Goal: Task Accomplishment & Management: Complete application form

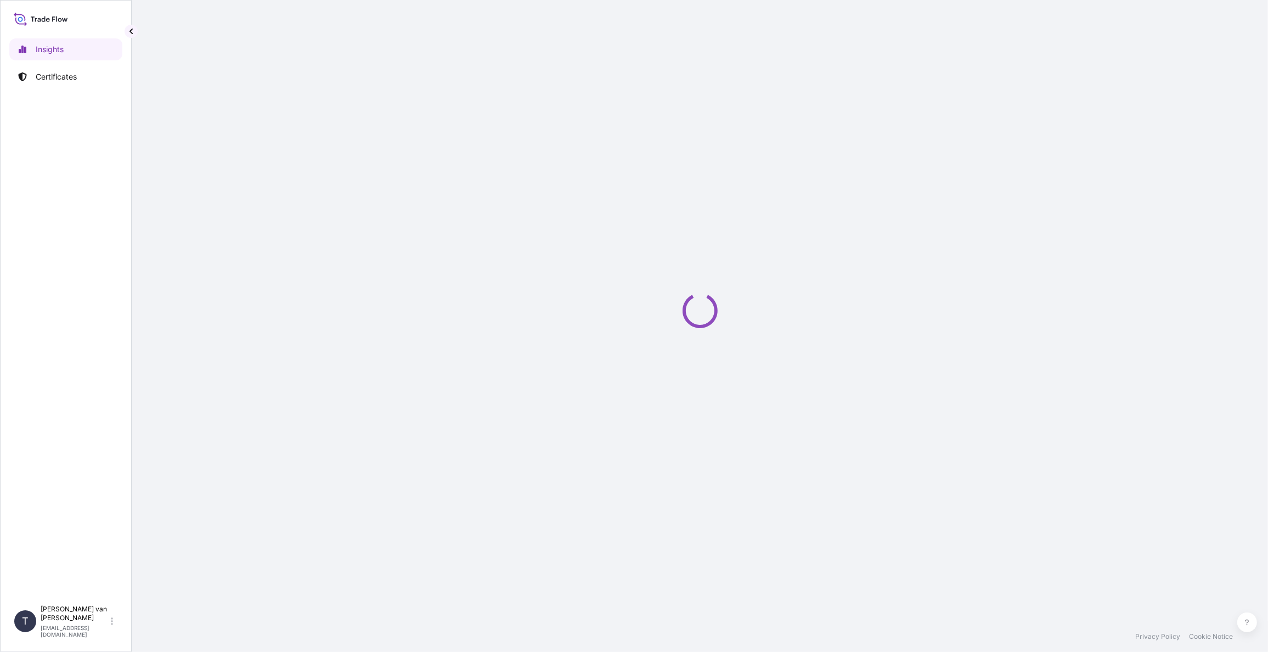
select select "2025"
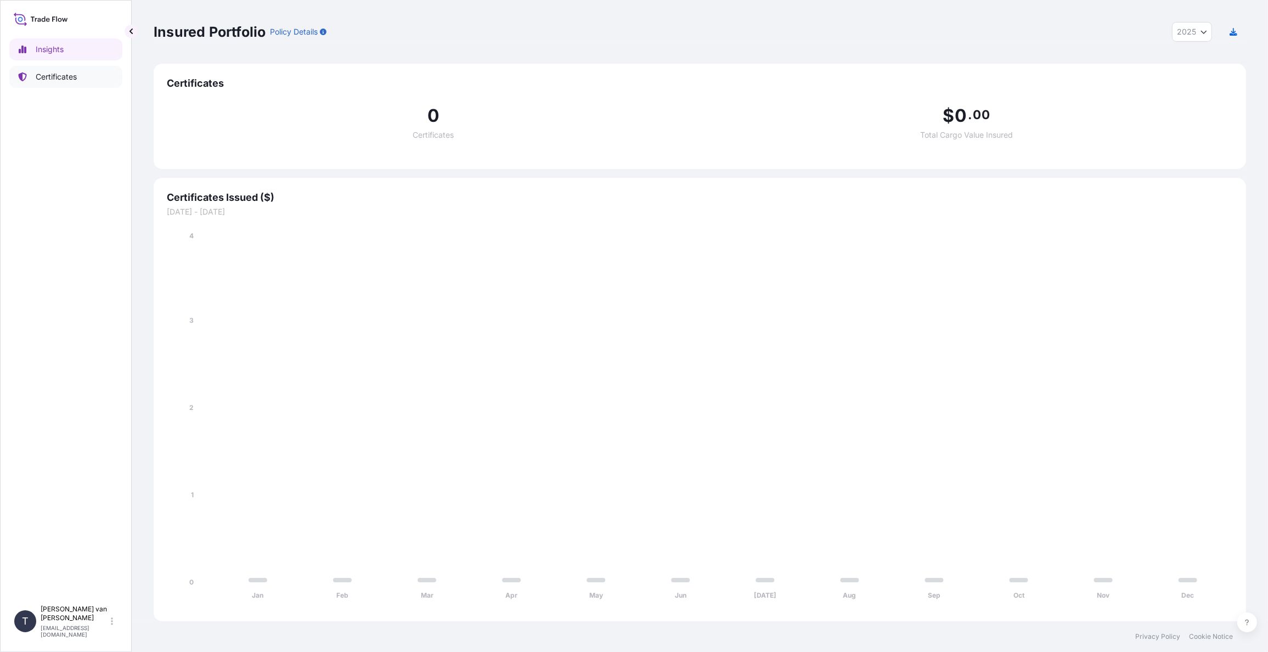
click at [63, 74] on p "Certificates" at bounding box center [56, 76] width 41 height 11
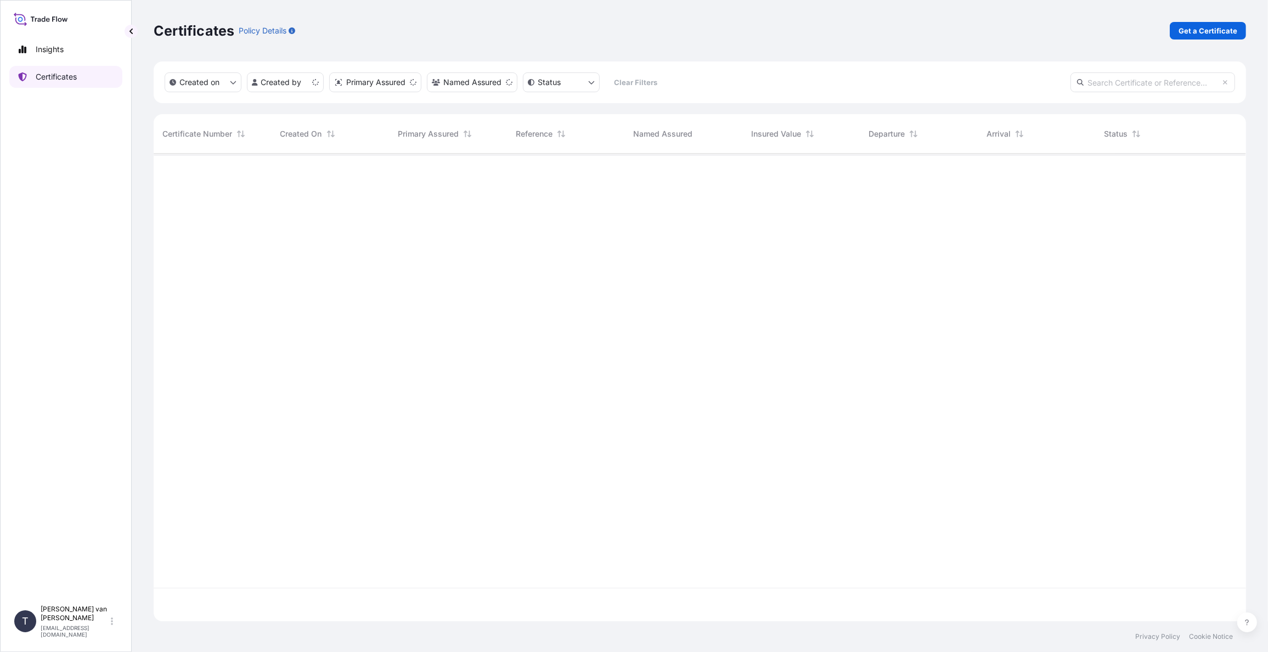
scroll to position [465, 1084]
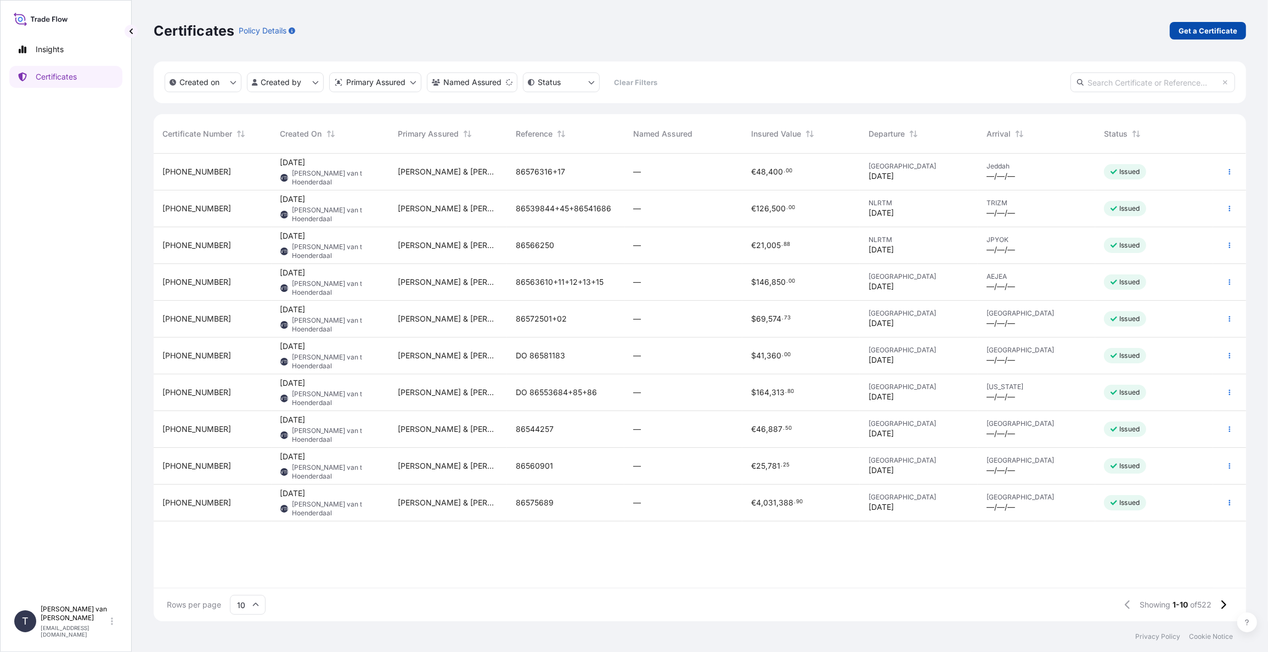
click at [1208, 37] on link "Get a Certificate" at bounding box center [1208, 31] width 76 height 18
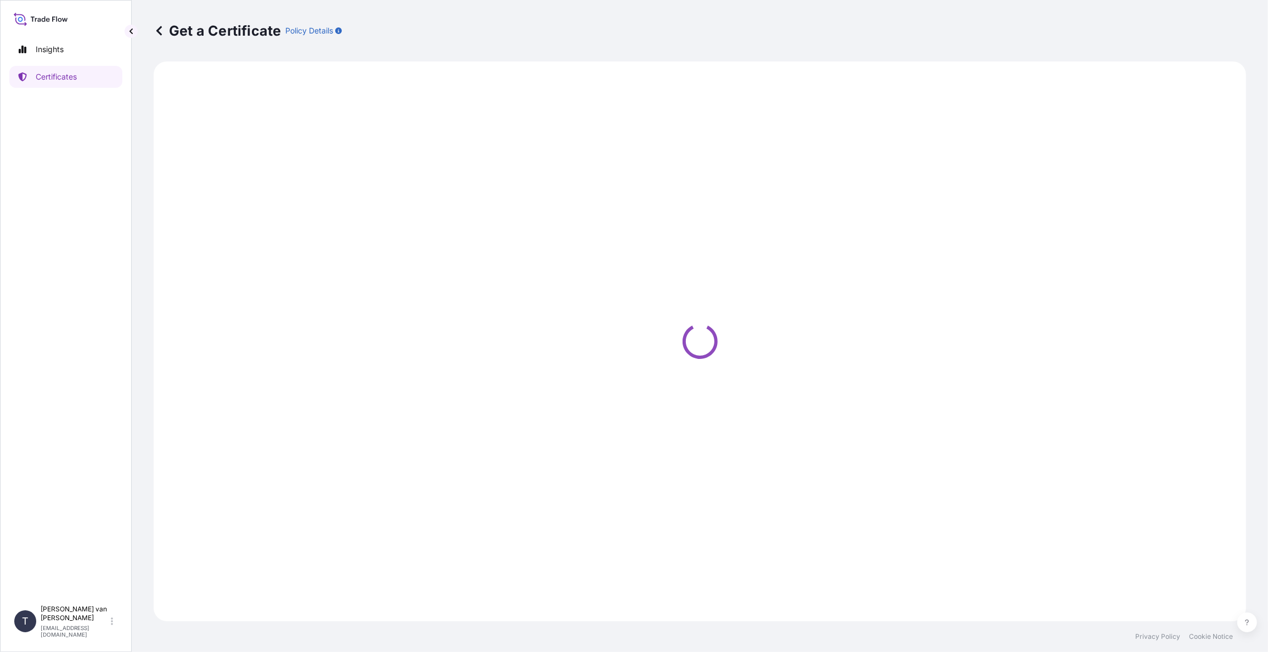
select select "Sea"
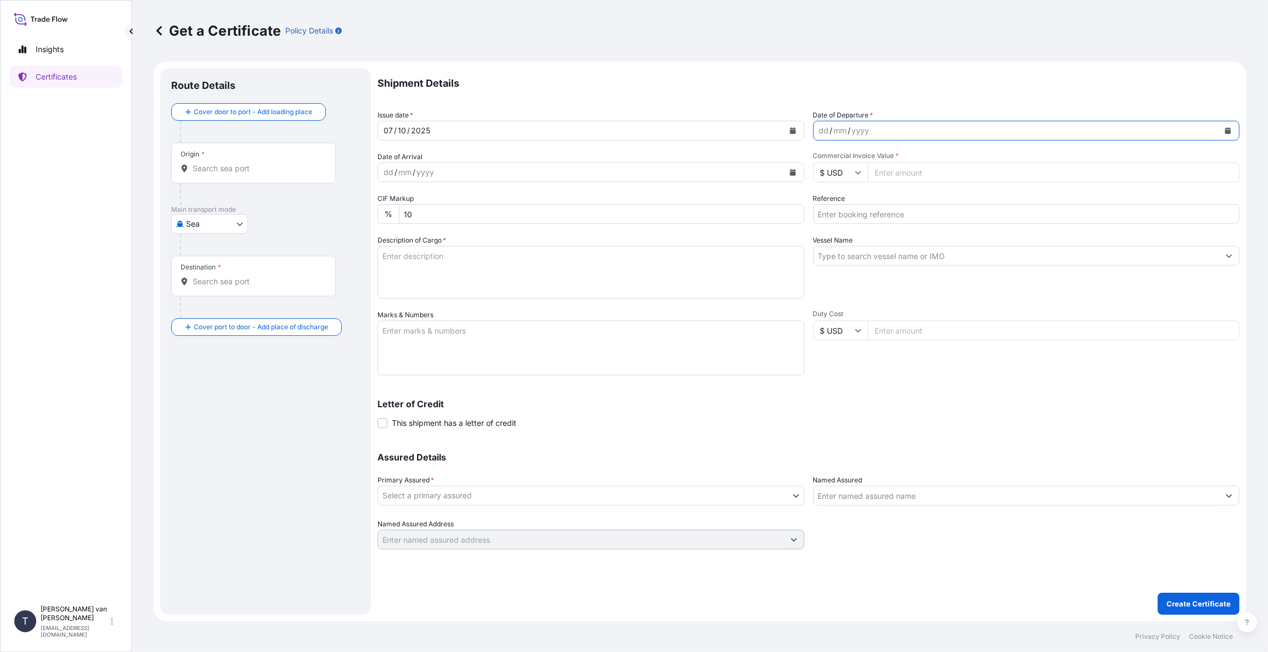
click at [1228, 131] on icon "Calendar" at bounding box center [1228, 130] width 6 height 7
click at [874, 202] on div "1" at bounding box center [874, 202] width 20 height 20
click at [887, 171] on input "Commercial Invoice Value *" at bounding box center [1054, 172] width 372 height 20
type input "56650"
click at [854, 171] on input "$ USD" at bounding box center [840, 172] width 55 height 20
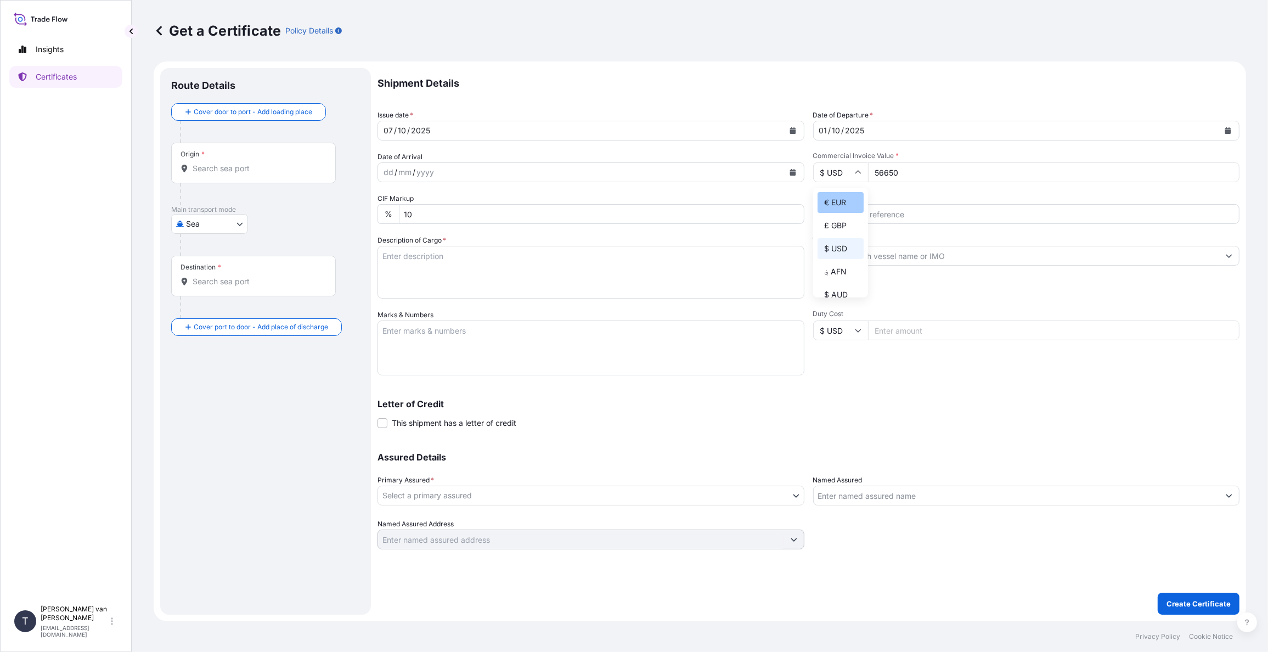
click at [844, 196] on div "€ EUR" at bounding box center [841, 202] width 46 height 21
type input "€ EUR"
click at [862, 219] on input "Reference" at bounding box center [1026, 214] width 427 height 20
type input "86559416+18"
click at [856, 254] on input "Vessel Name" at bounding box center [1017, 256] width 406 height 20
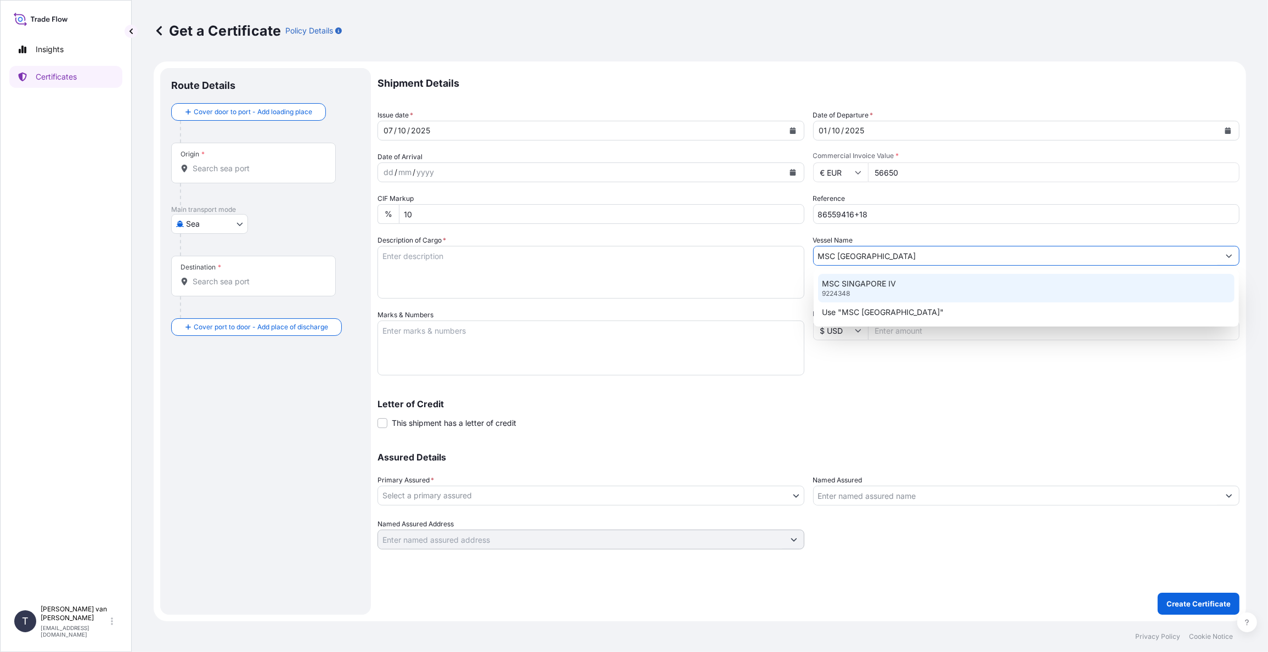
click at [856, 284] on p "MSC SINGAPORE IV" at bounding box center [860, 283] width 74 height 11
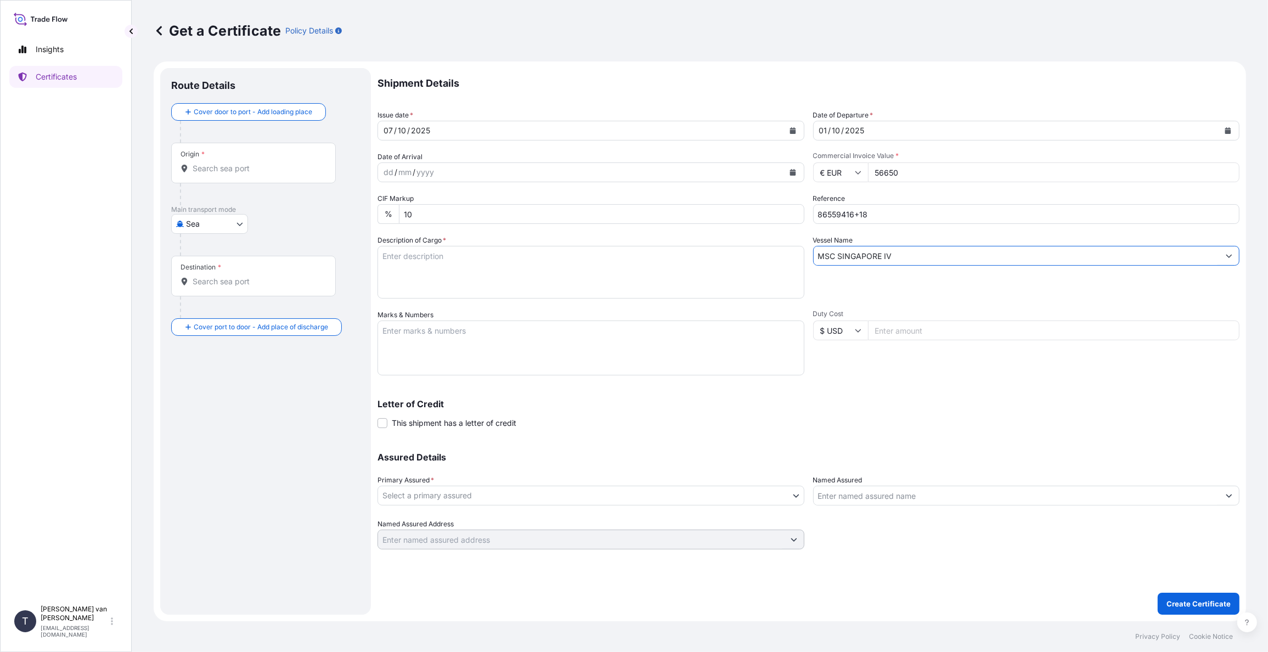
type input "MSC SINGAPORE IV"
click at [490, 266] on textarea "Description of Cargo *" at bounding box center [591, 272] width 427 height 53
drag, startPoint x: 443, startPoint y: 255, endPoint x: 413, endPoint y: 261, distance: 31.4
click at [368, 254] on form "Route Details Cover door to port - Add loading place Place of loading Road / [G…" at bounding box center [700, 341] width 1093 height 560
click at [440, 255] on textarea "2x 40ft container containing: 2000 bags x 25 kg Resistamyl 347 = 50.000 kg" at bounding box center [591, 272] width 427 height 53
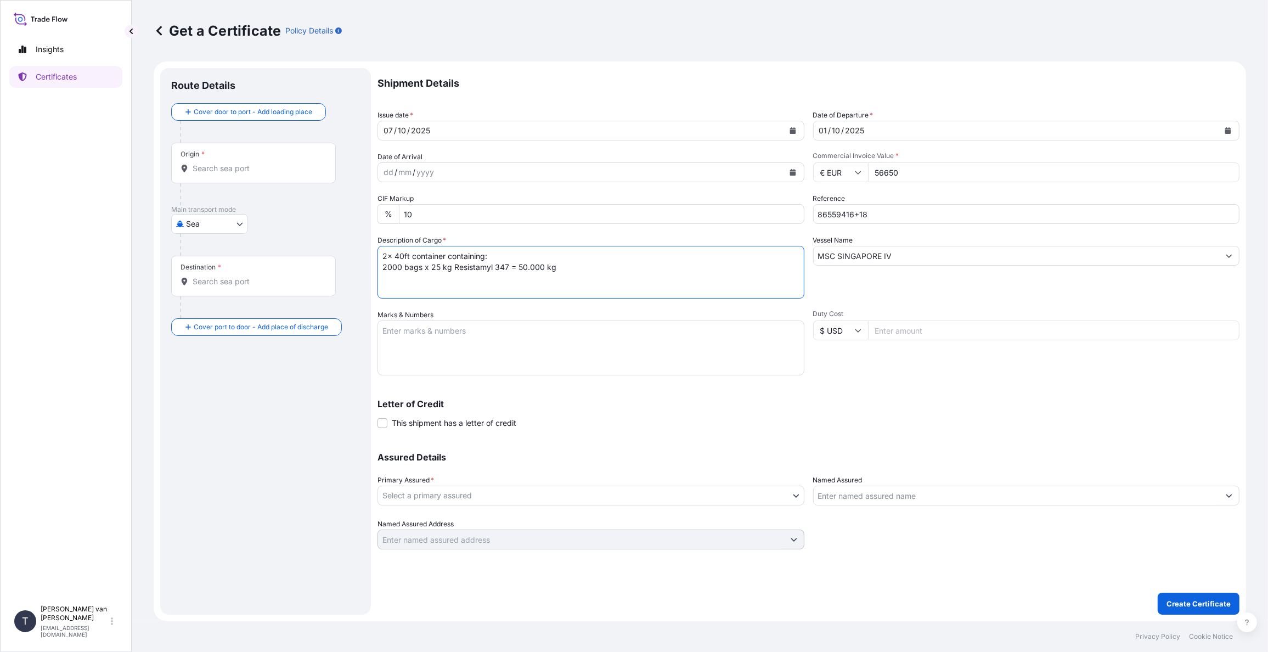
drag, startPoint x: 446, startPoint y: 254, endPoint x: 348, endPoint y: 252, distance: 98.2
click at [348, 252] on form "Route Details Cover door to port - Add loading place Place of loading Road / [G…" at bounding box center [700, 341] width 1093 height 560
type textarea "2x 40ft container containing: 2000 bags x 25 kg Resistamyl 347 = 50.000 kg"
click at [398, 329] on textarea "Marks & Numbers" at bounding box center [591, 347] width 427 height 55
paste textarea "2x 40ft container"
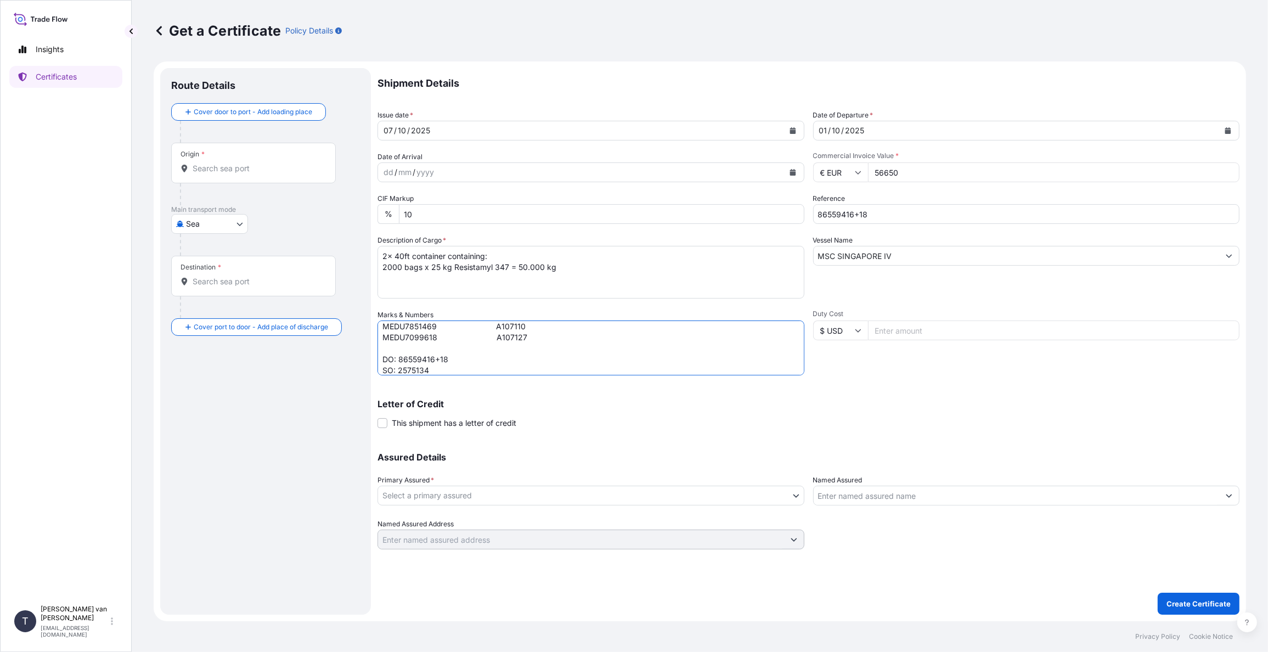
scroll to position [37, 0]
type textarea "2x 40ft container: CONTAINER: SEAL: MEDU7851469 A107110 MEDU7099618 A107127 DO:…"
click at [449, 502] on body "Insights Certificates T [PERSON_NAME] van t Hoenderdaal [EMAIL_ADDRESS][DOMAIN_…" at bounding box center [634, 326] width 1268 height 652
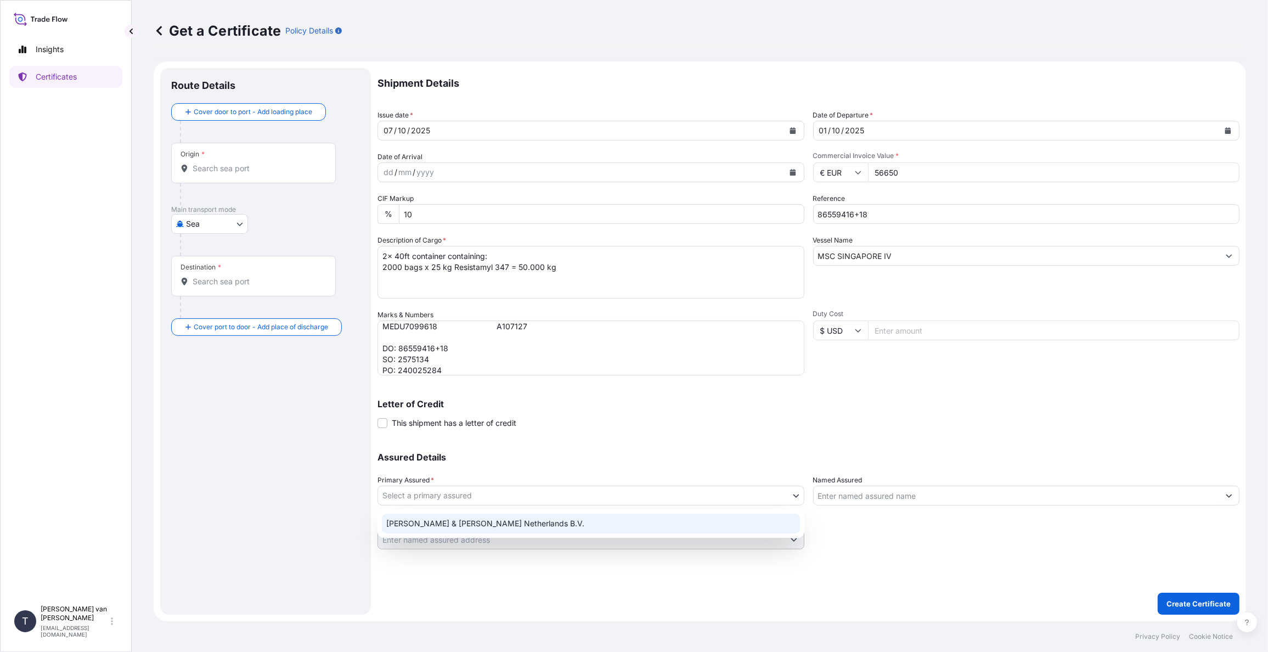
click at [442, 521] on div "[PERSON_NAME] & [PERSON_NAME] Netherlands B.V." at bounding box center [591, 524] width 418 height 20
select select "31666"
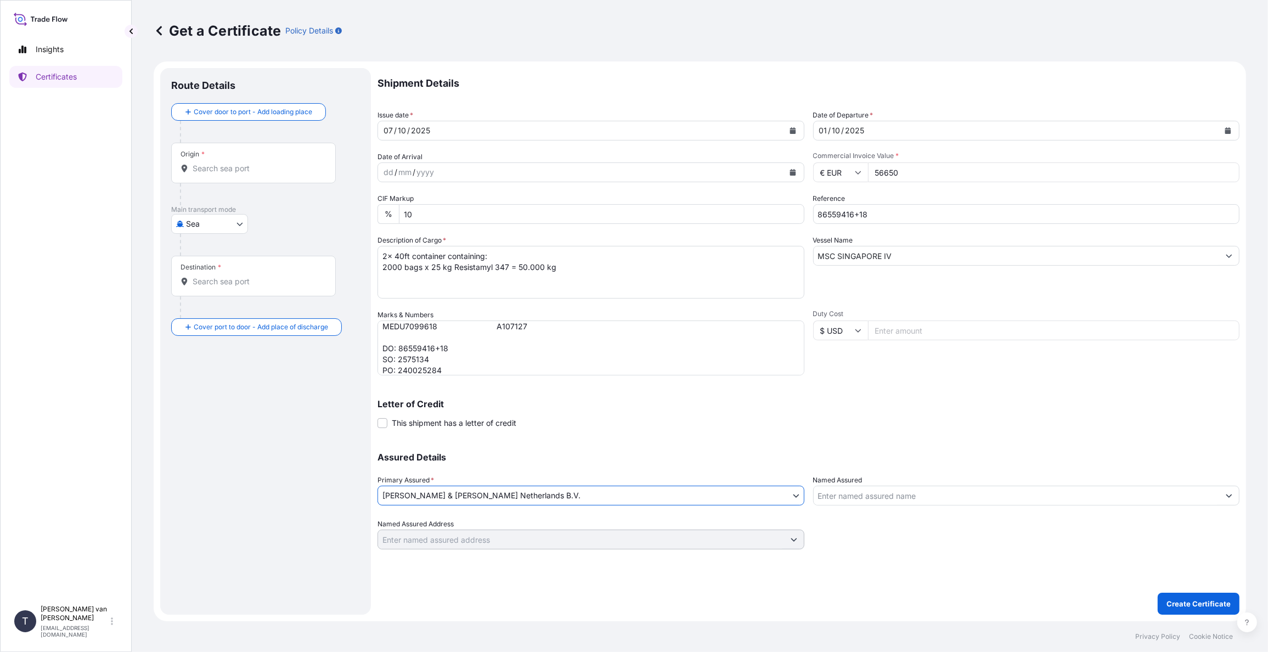
click at [221, 173] on input "Origin *" at bounding box center [258, 168] width 130 height 11
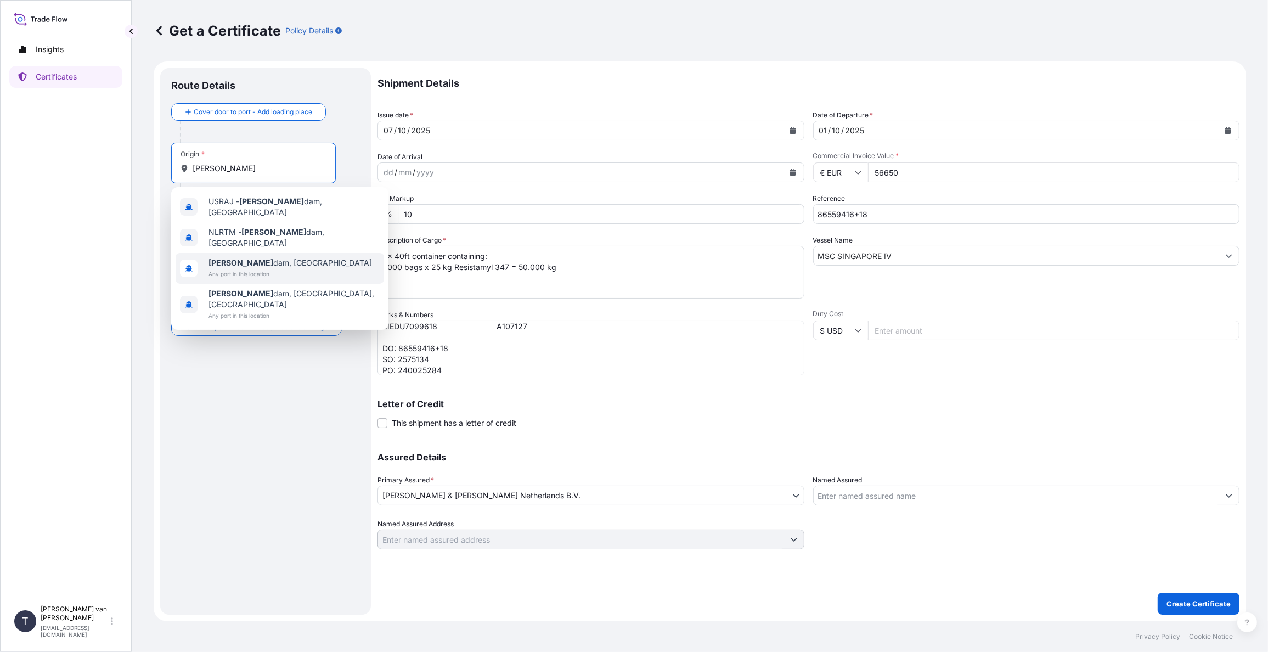
click at [238, 257] on span "[PERSON_NAME] dam, [GEOGRAPHIC_DATA]" at bounding box center [291, 262] width 164 height 11
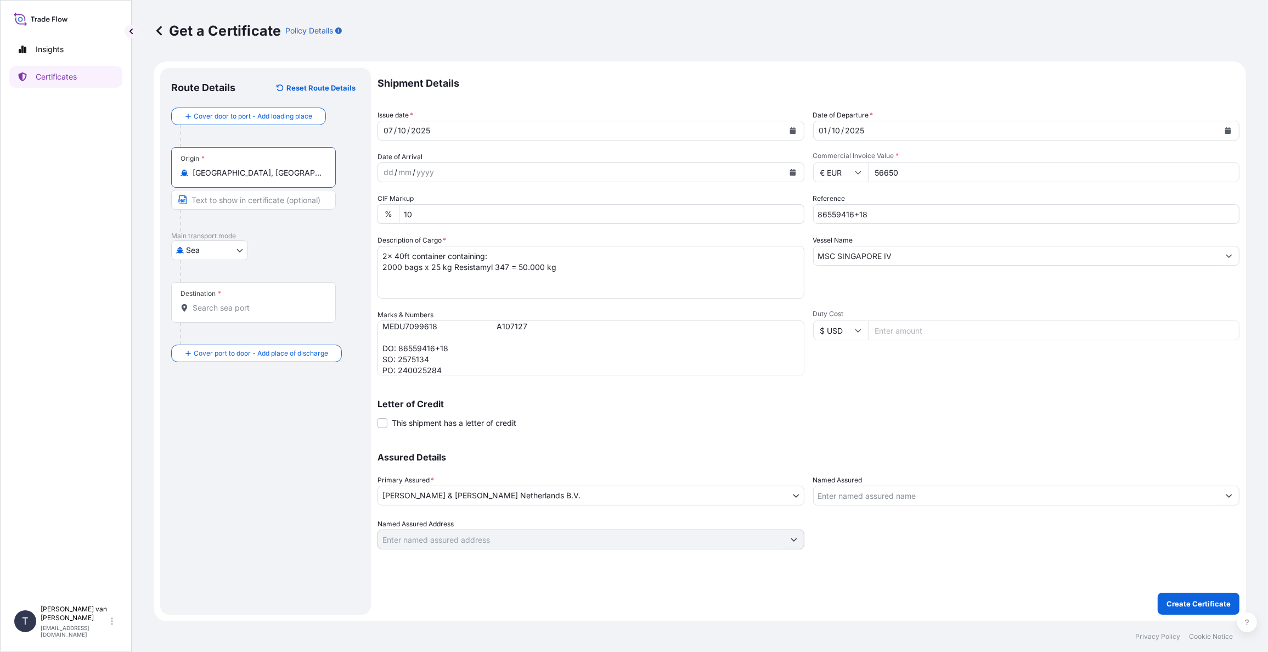
type input "[GEOGRAPHIC_DATA], [GEOGRAPHIC_DATA]"
click at [246, 314] on div "Destination *" at bounding box center [253, 302] width 165 height 41
click at [246, 313] on input "Destination *" at bounding box center [258, 307] width 130 height 11
type input "TRGEB - Gebze, [GEOGRAPHIC_DATA]"
click at [1187, 607] on p "Create Certificate" at bounding box center [1199, 603] width 64 height 11
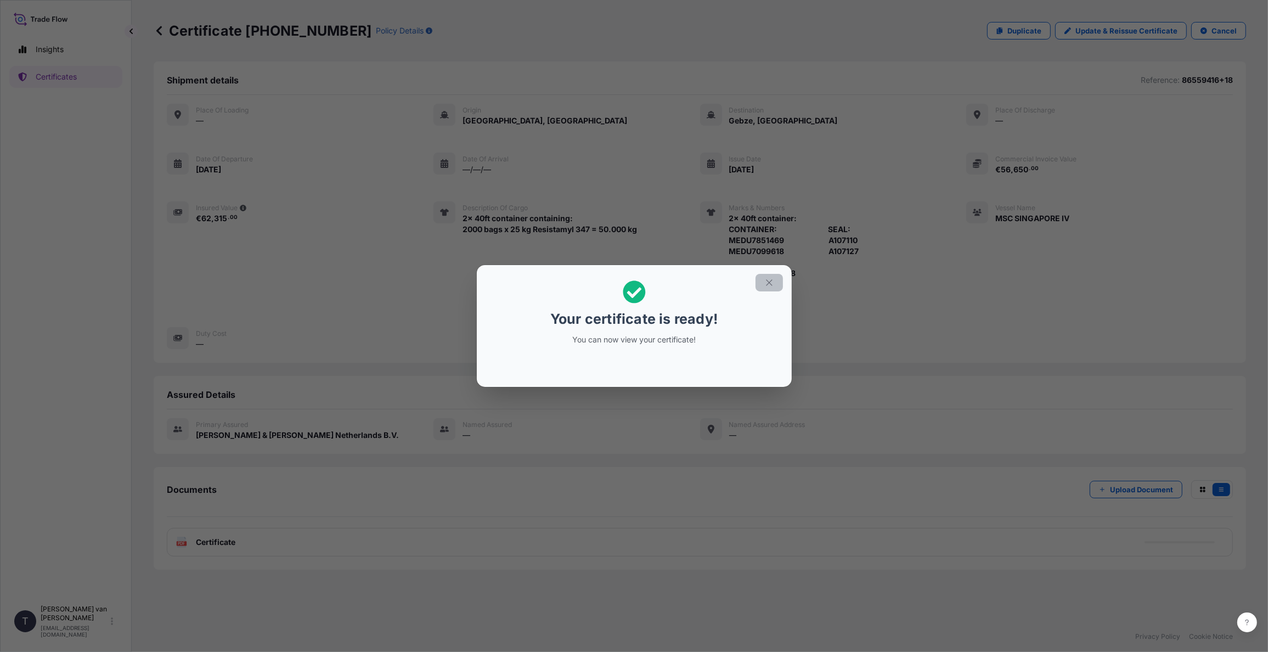
click at [770, 282] on icon "button" at bounding box center [769, 283] width 10 height 10
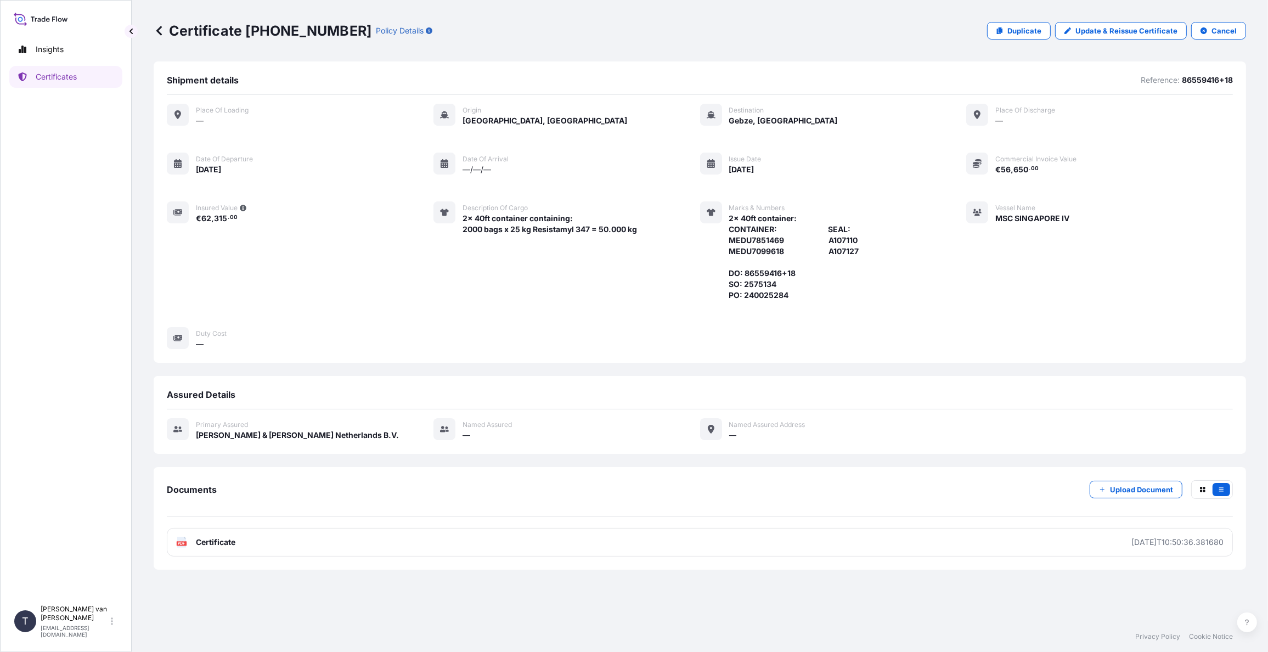
click at [330, 32] on div "Certificate [PHONE_NUMBER] Policy Details" at bounding box center [293, 31] width 279 height 18
click at [324, 32] on p "Certificate [PHONE_NUMBER]" at bounding box center [263, 31] width 218 height 18
drag, startPoint x: 327, startPoint y: 30, endPoint x: 245, endPoint y: 30, distance: 82.3
click at [245, 30] on p "Certificate [PHONE_NUMBER]" at bounding box center [263, 31] width 218 height 18
copy p "[PHONE_NUMBER]"
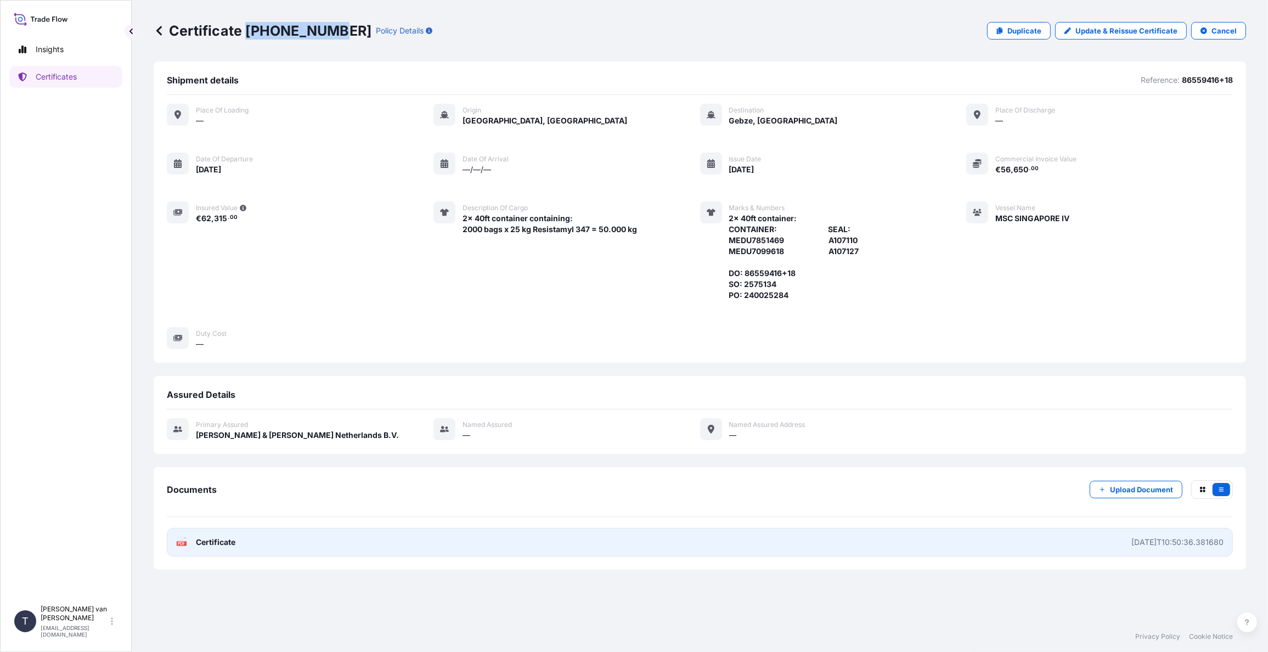
click at [207, 543] on span "Certificate" at bounding box center [216, 542] width 40 height 11
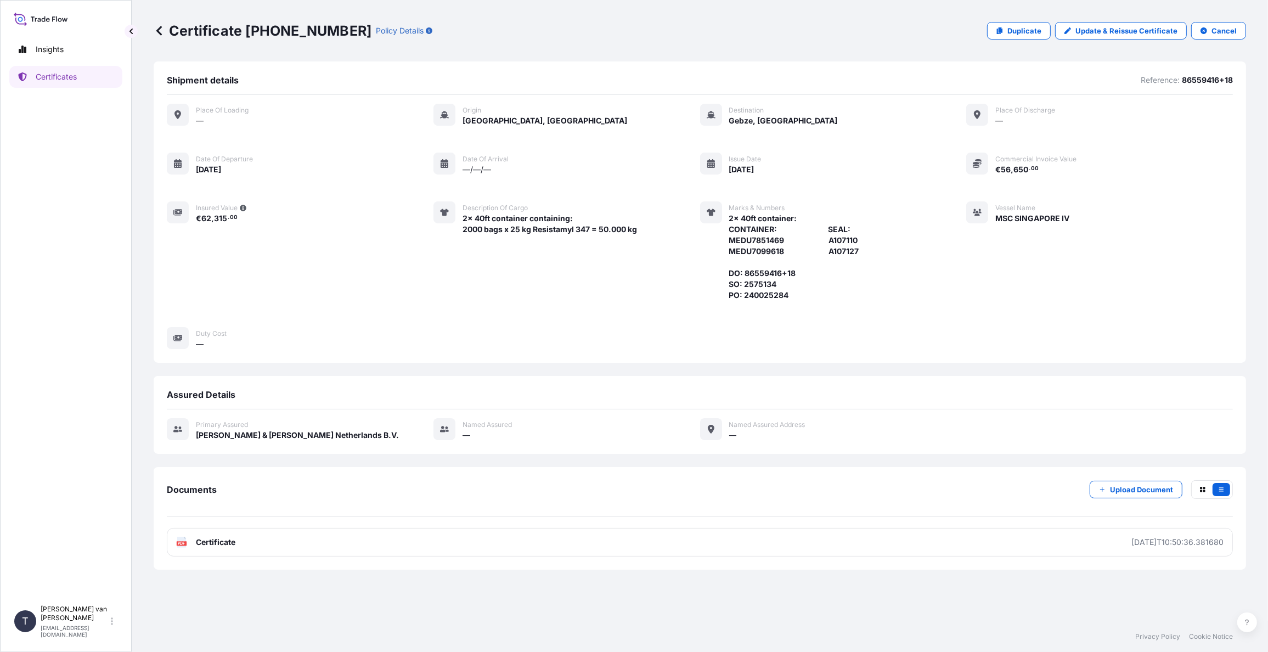
click at [177, 35] on p "Certificate [PHONE_NUMBER]" at bounding box center [263, 31] width 218 height 18
click at [160, 30] on icon at bounding box center [159, 30] width 11 height 11
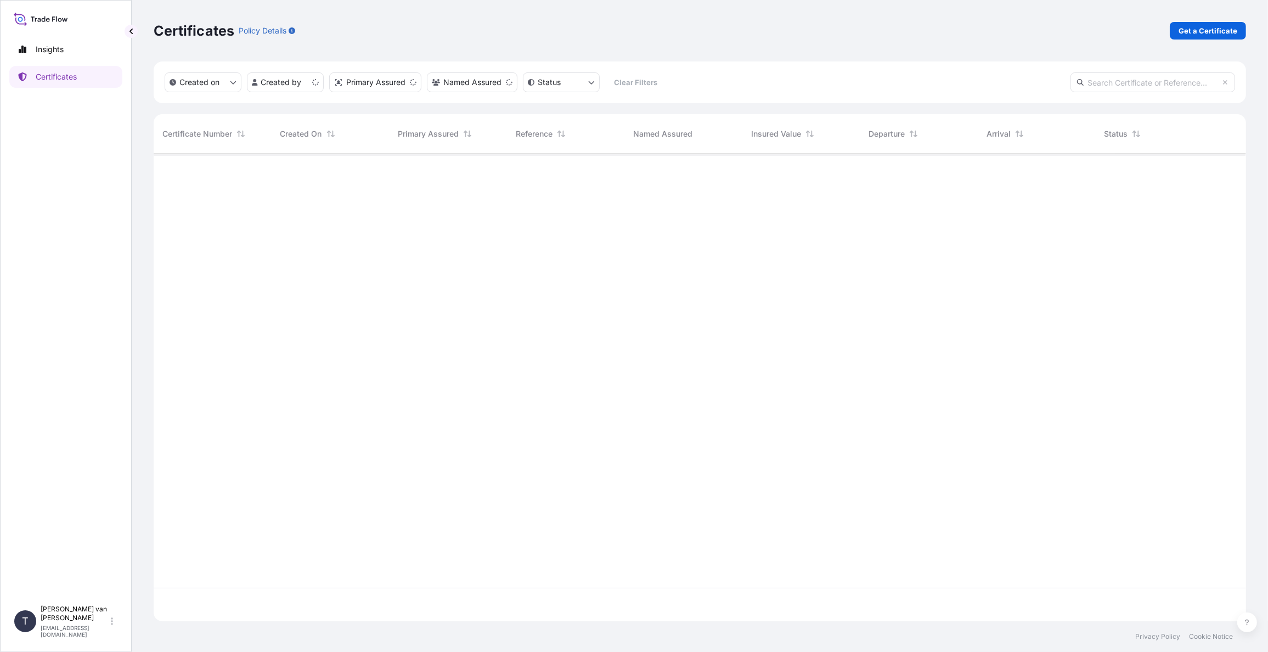
scroll to position [465, 1084]
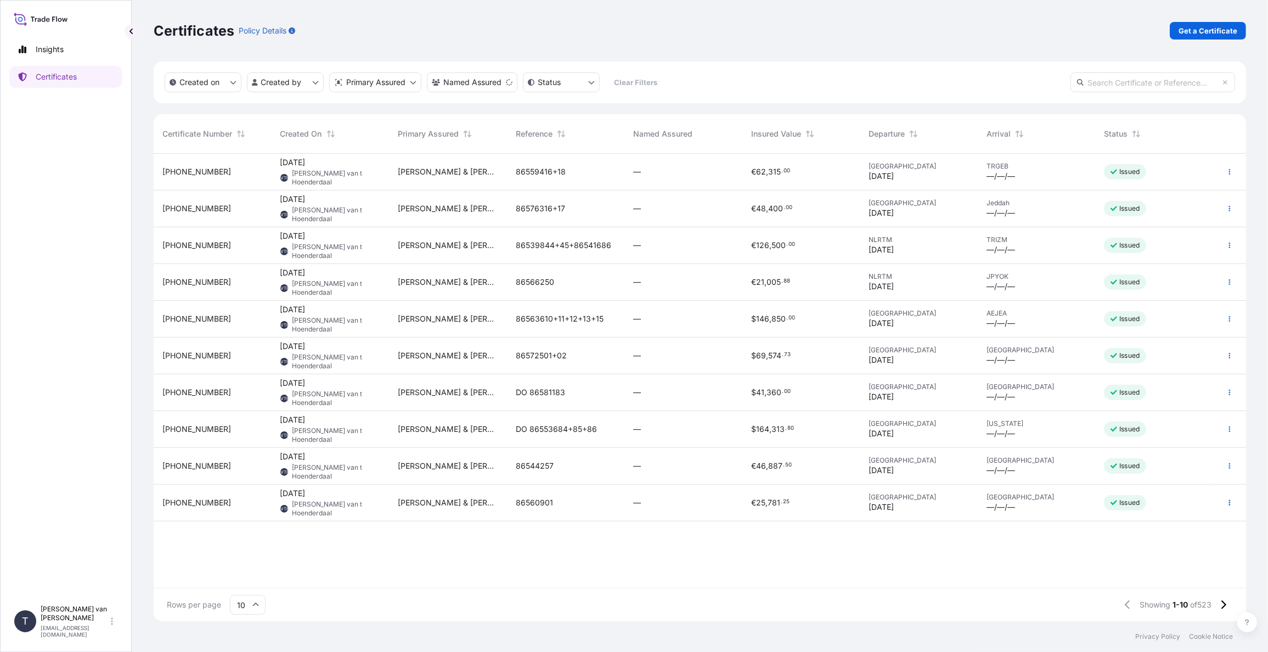
click at [230, 203] on div "[PHONE_NUMBER]" at bounding box center [212, 208] width 100 height 11
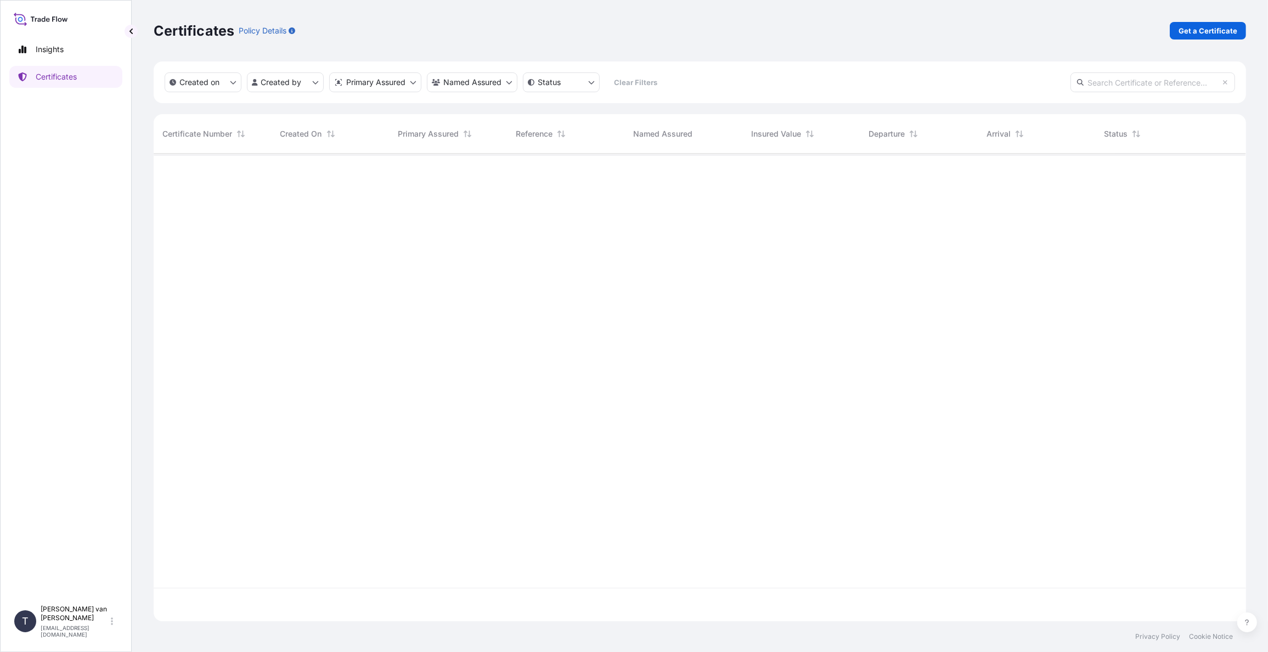
scroll to position [465, 1084]
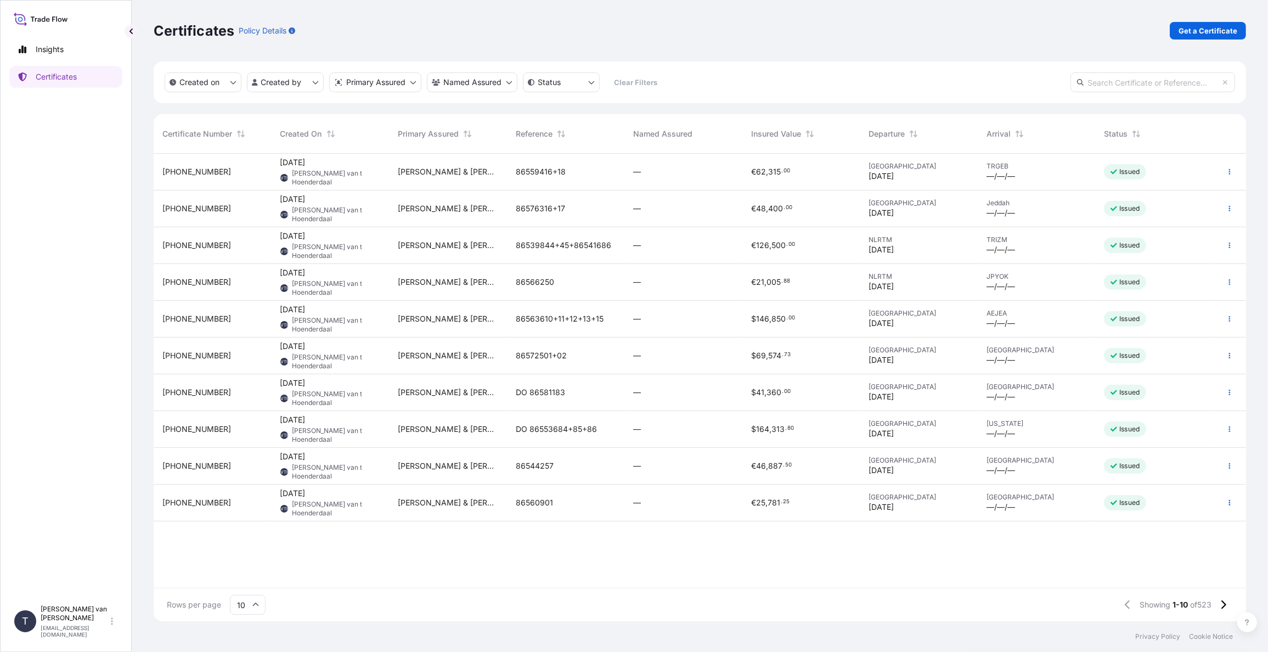
click at [213, 206] on div "[PHONE_NUMBER]" at bounding box center [212, 208] width 100 height 11
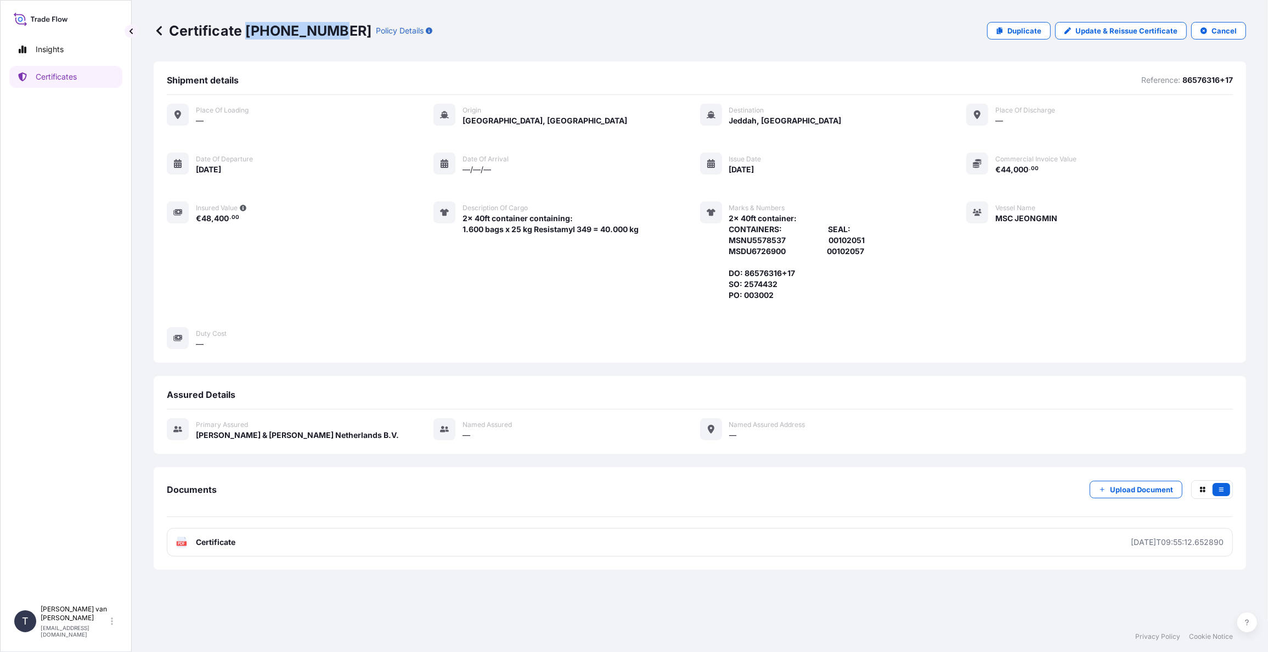
drag, startPoint x: 329, startPoint y: 29, endPoint x: 247, endPoint y: 25, distance: 82.4
click at [247, 25] on p "Certificate [PHONE_NUMBER]" at bounding box center [263, 31] width 218 height 18
copy p "[PHONE_NUMBER]"
drag, startPoint x: 797, startPoint y: 270, endPoint x: 743, endPoint y: 274, distance: 53.9
click at [743, 274] on span "2x 40ft container: CONTAINERS: SEAL: MSNU5578537 00102051 MSDU6726900 00102057 …" at bounding box center [797, 257] width 136 height 88
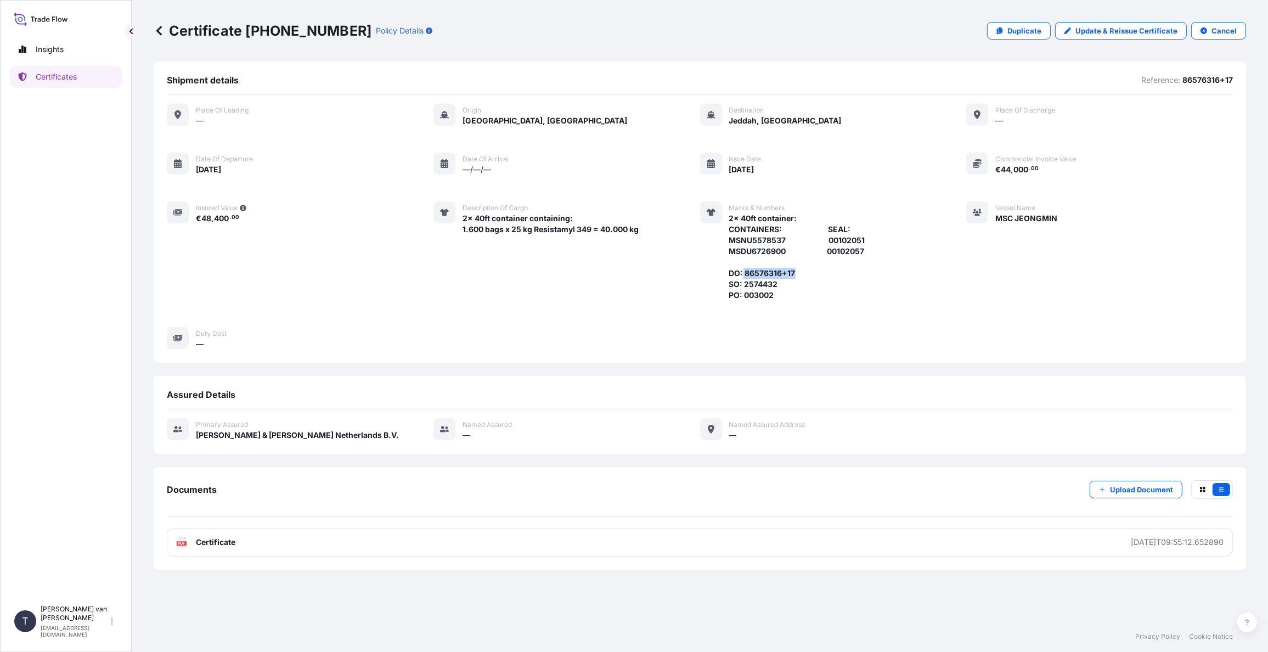
copy span "86576316+17"
click at [65, 80] on p "Certificates" at bounding box center [56, 76] width 41 height 11
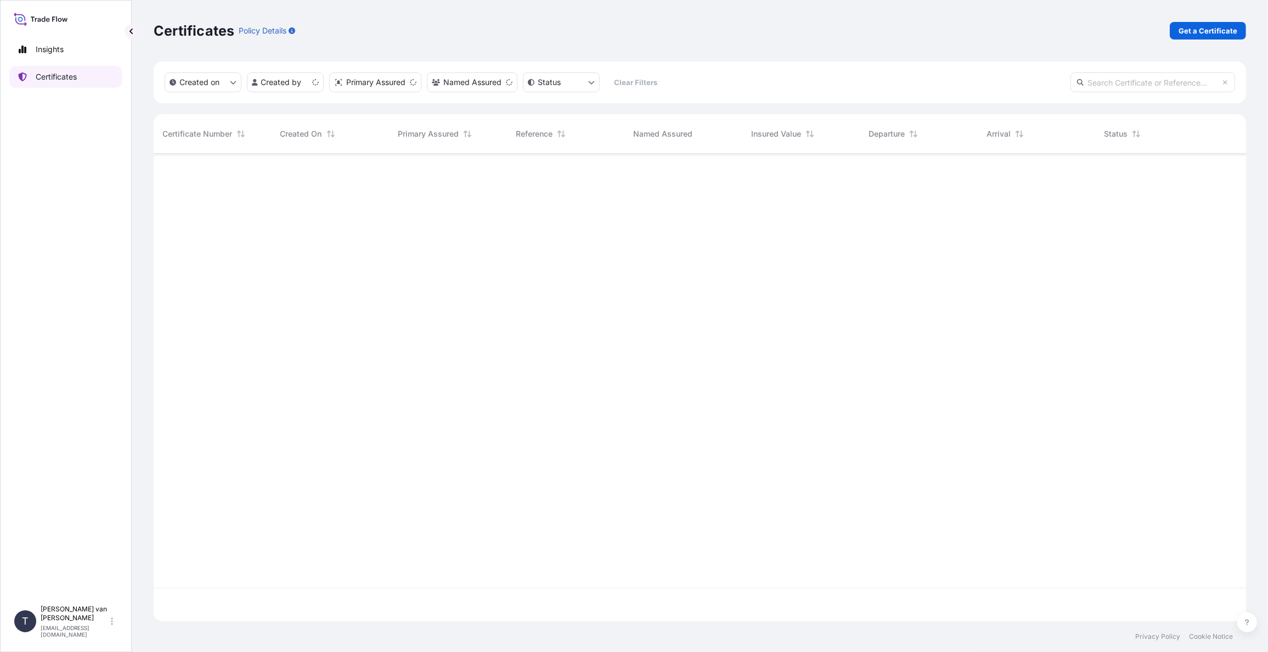
scroll to position [465, 1084]
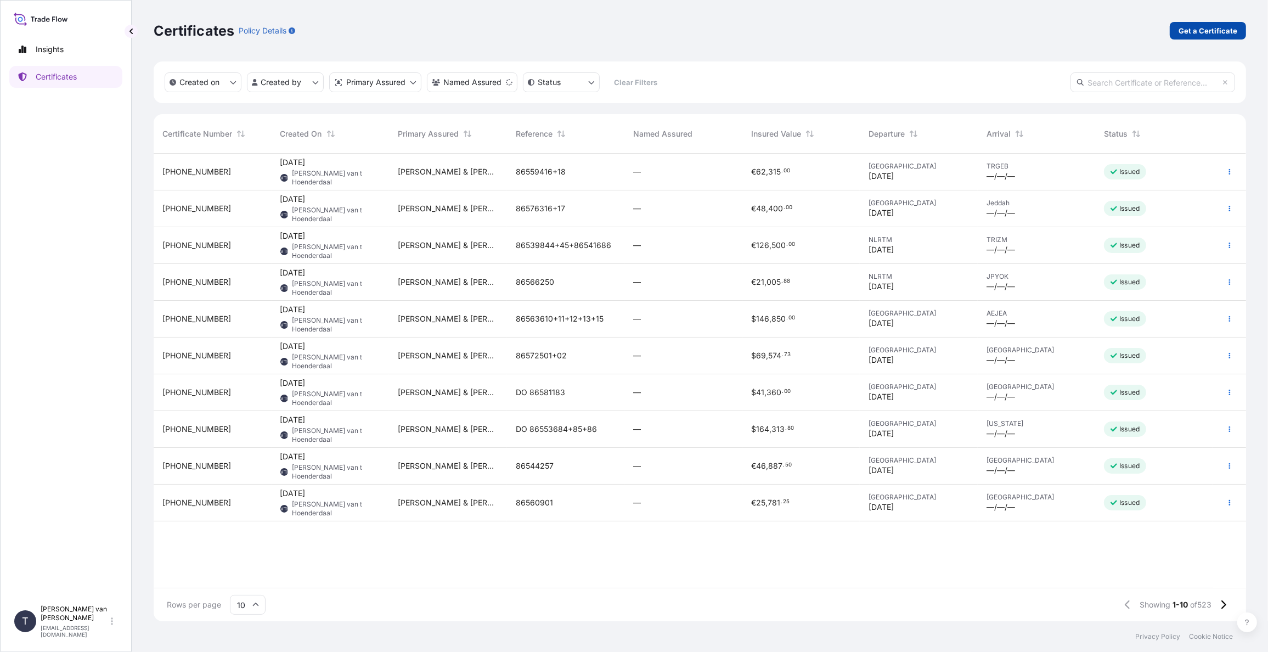
click at [1205, 27] on p "Get a Certificate" at bounding box center [1208, 30] width 59 height 11
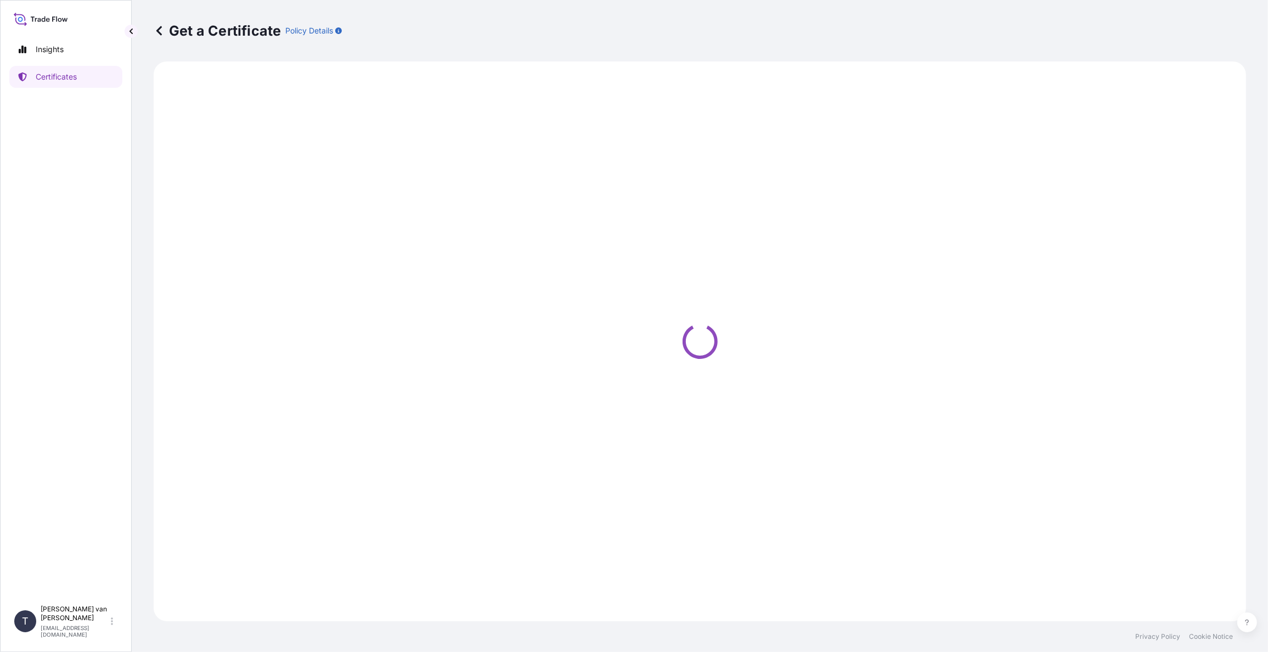
select select "Sea"
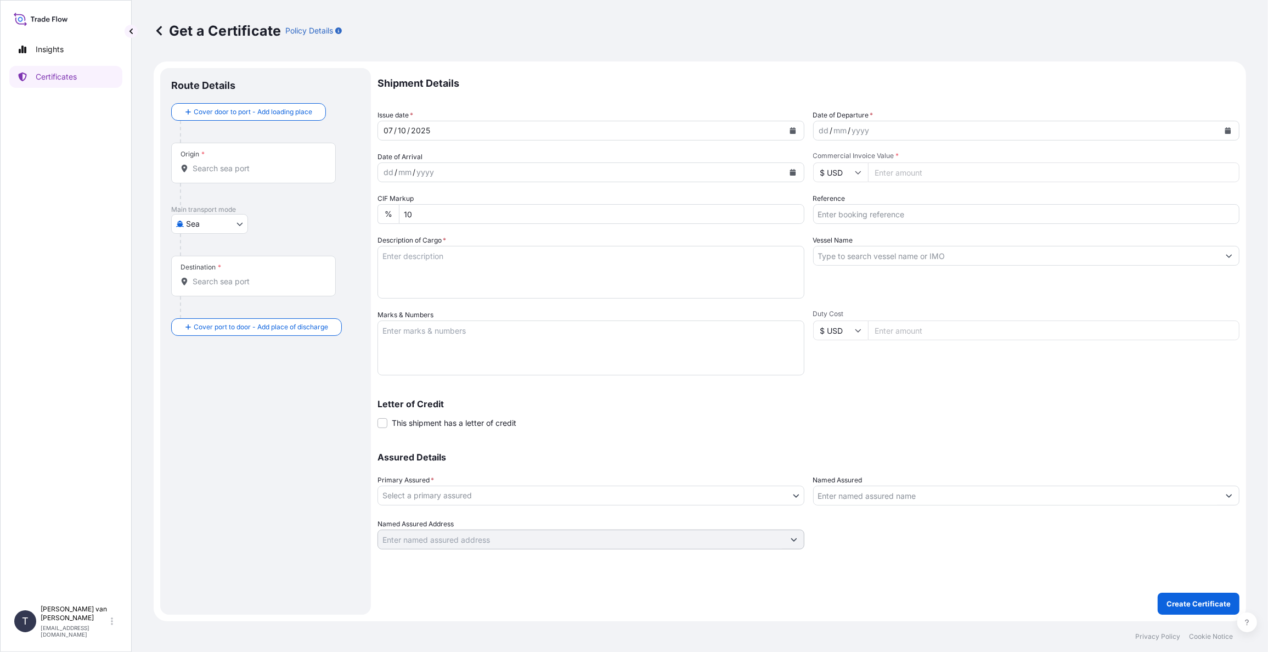
click at [1231, 128] on button "Calendar" at bounding box center [1228, 131] width 18 height 18
click at [876, 200] on div "1" at bounding box center [874, 202] width 20 height 20
click at [899, 173] on input "Commercial Invoice Value *" at bounding box center [1054, 172] width 372 height 20
type input "34560"
click at [852, 171] on input "$ USD" at bounding box center [840, 172] width 55 height 20
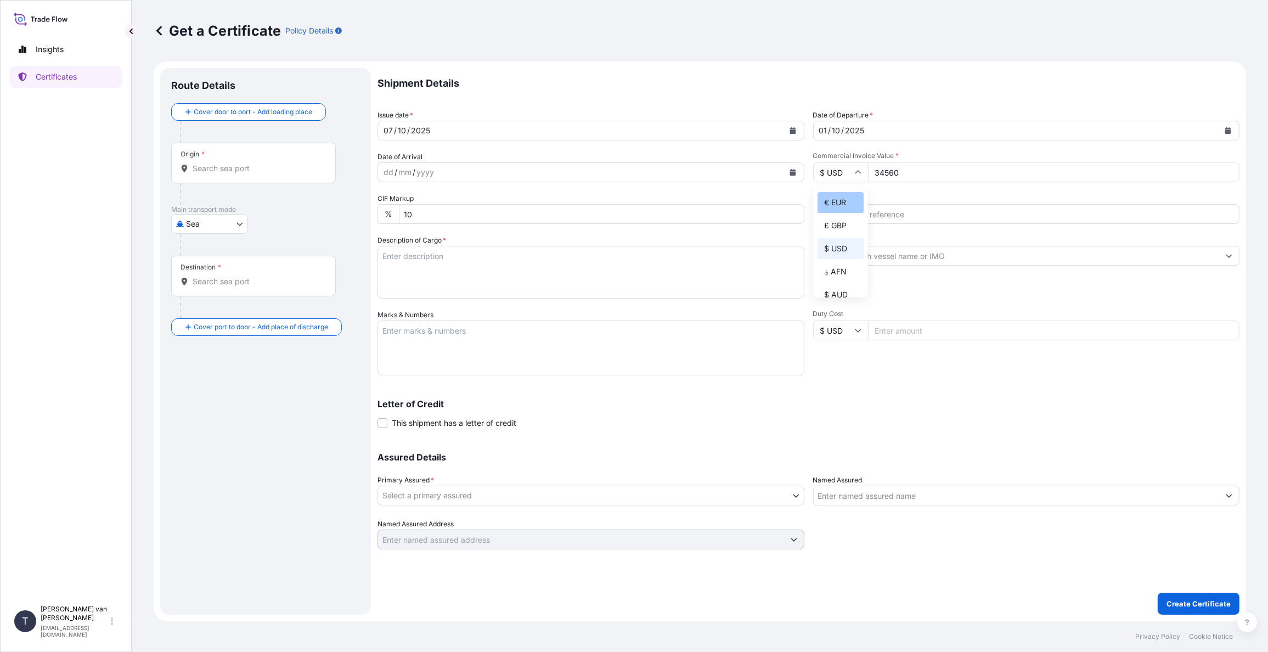
click at [838, 205] on div "€ EUR" at bounding box center [841, 202] width 46 height 21
type input "€ EUR"
click at [874, 218] on input "Reference" at bounding box center [1026, 214] width 427 height 20
type input "86564377"
click at [856, 260] on input "Vessel Name" at bounding box center [1017, 256] width 406 height 20
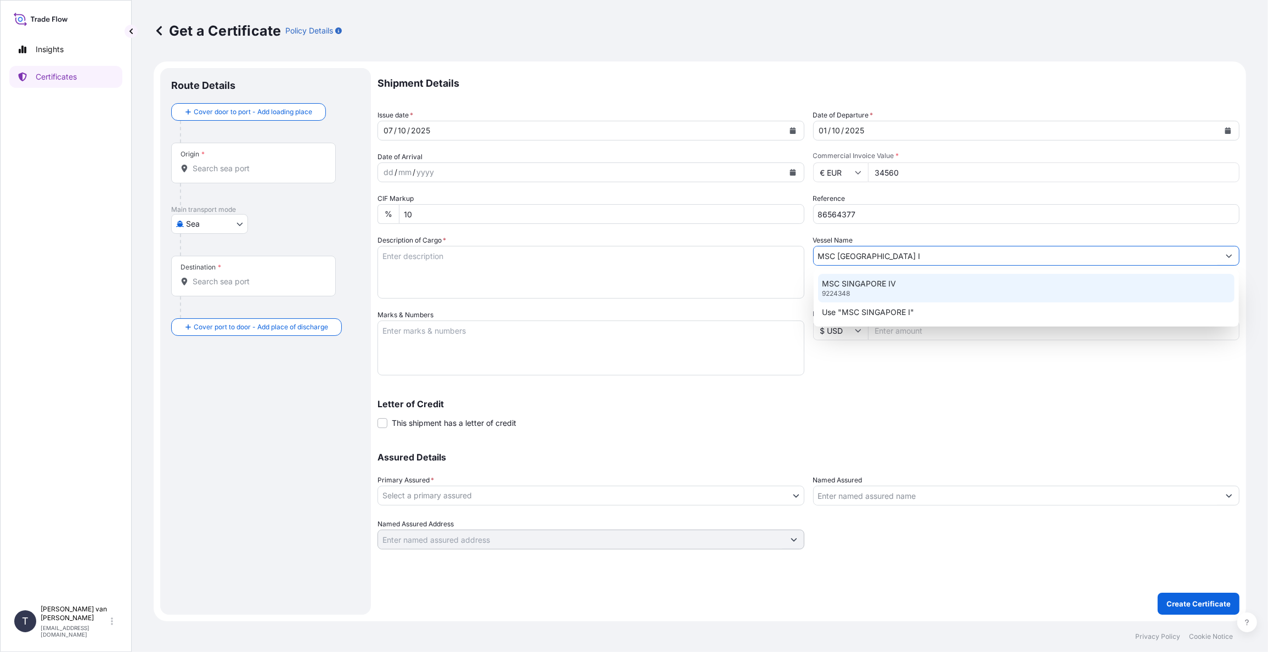
click at [860, 277] on div "MSC SINGAPORE IV 9224348" at bounding box center [1026, 288] width 417 height 29
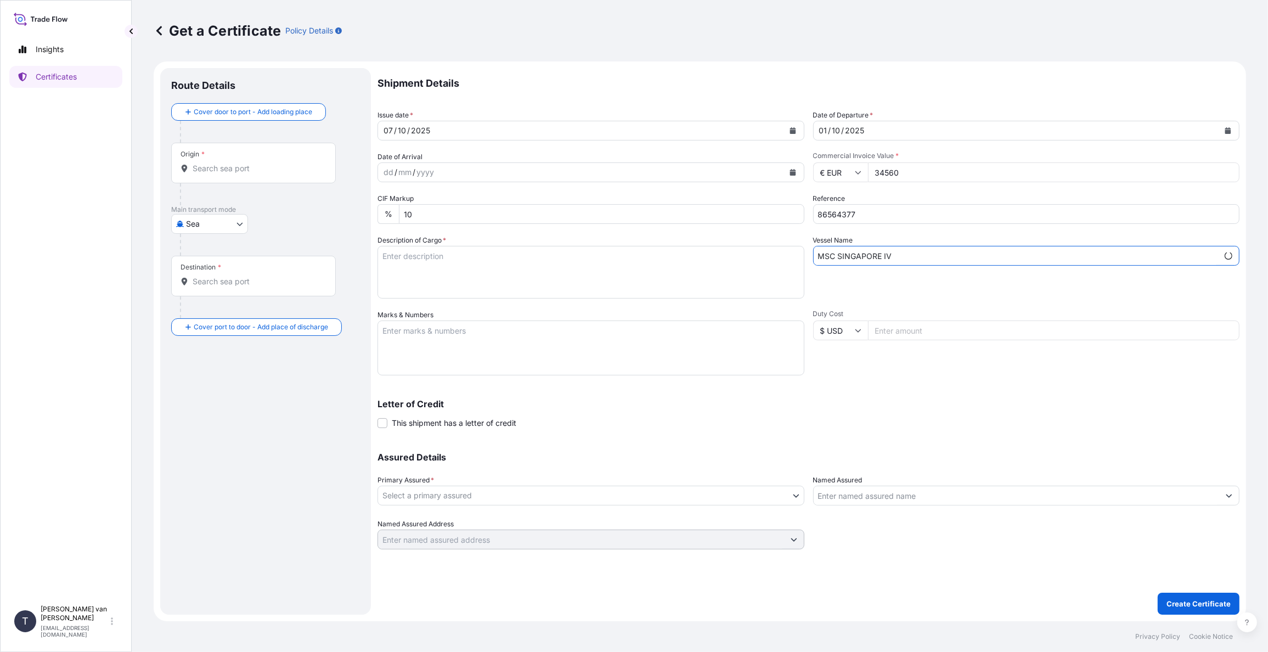
type input "MSC SINGAPORE IV"
click at [398, 256] on textarea "Description of Cargo *" at bounding box center [591, 272] width 427 height 53
type textarea "1x 40ft container containing: 768 bags x 25 kg Merigel 347 = 19.200 kg"
click at [377, 254] on form "Route Details Cover door to port - Add loading place Place of loading Road / In…" at bounding box center [700, 341] width 1093 height 560
click at [437, 256] on textarea "1x 40ft container containing: 768 bags x 25 kg Merigel 347 = 19.200 kg" at bounding box center [591, 272] width 427 height 53
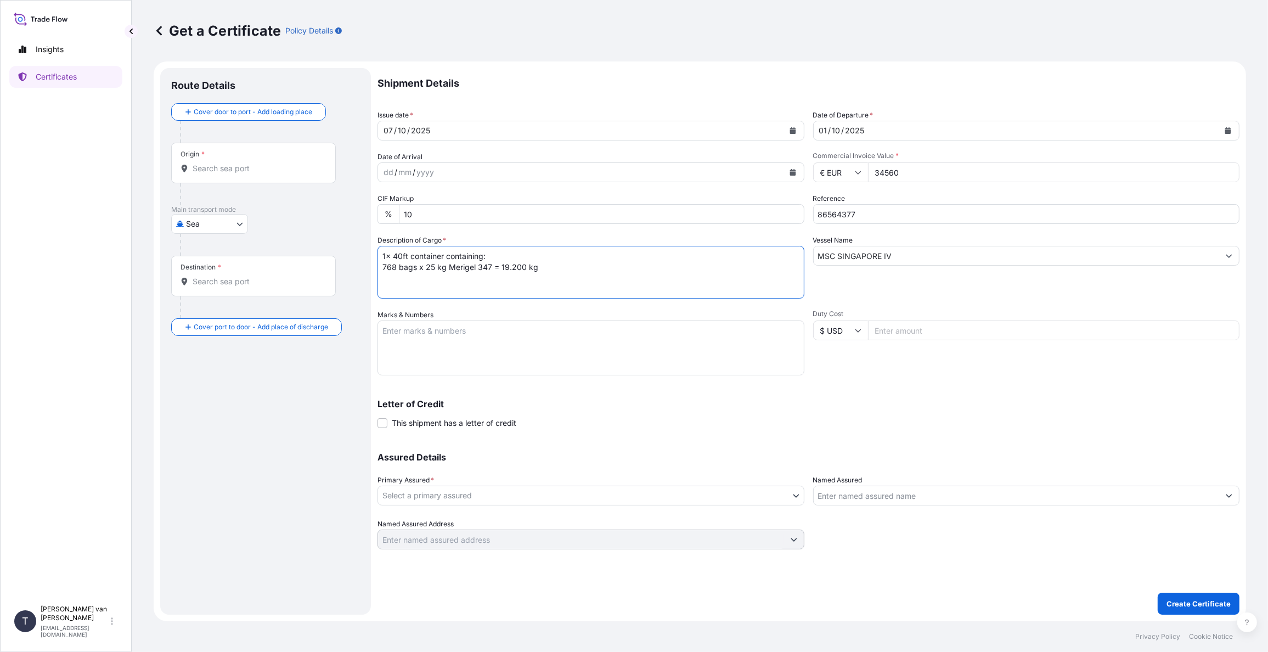
drag, startPoint x: 444, startPoint y: 255, endPoint x: 378, endPoint y: 251, distance: 67.1
click at [378, 251] on textarea "1x 40ft container containing: 768 bags x 25 kg Merigel 347 = 19.200 kg" at bounding box center [591, 272] width 427 height 53
click at [393, 329] on textarea "Marks & Numbers" at bounding box center [591, 347] width 427 height 55
paste textarea "1x 40ft container"
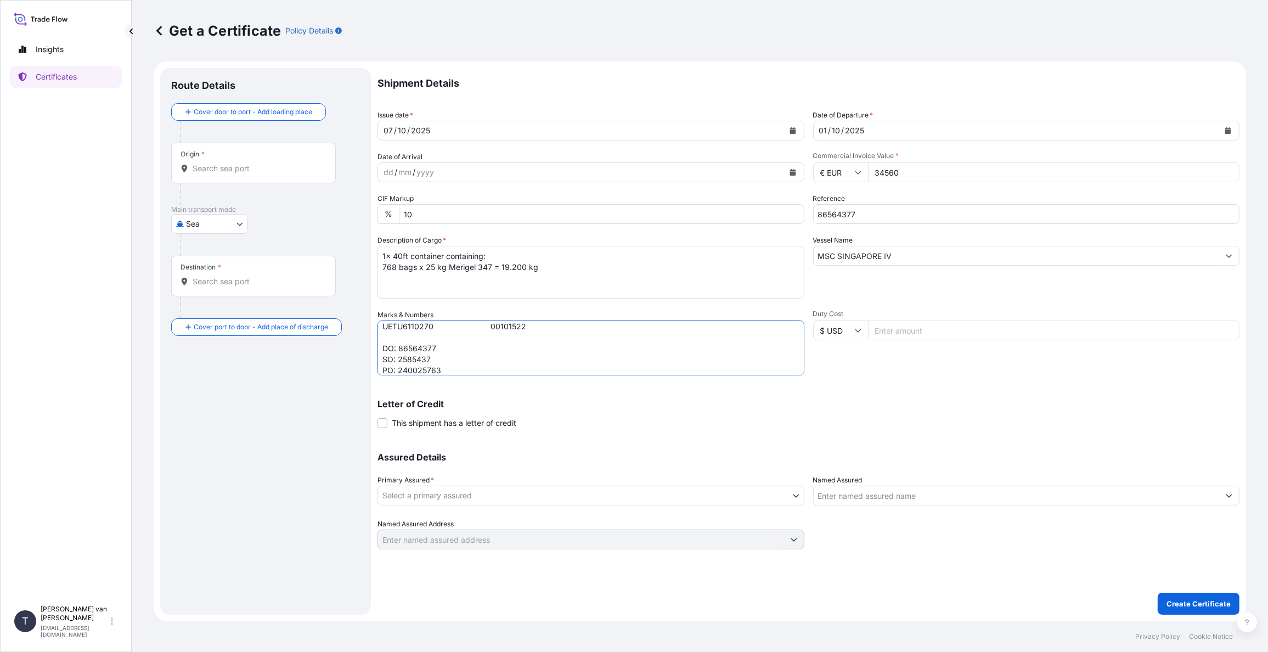
type textarea "1x 40ft container: CONTAINER: SEAL: UETU6110270 00101522 DO: 86564377 SO: 25854…"
click at [457, 490] on body "Insights Certificates T Tim van t Hoenderdaal logistics@tmalogistics.nl Get a C…" at bounding box center [634, 326] width 1268 height 652
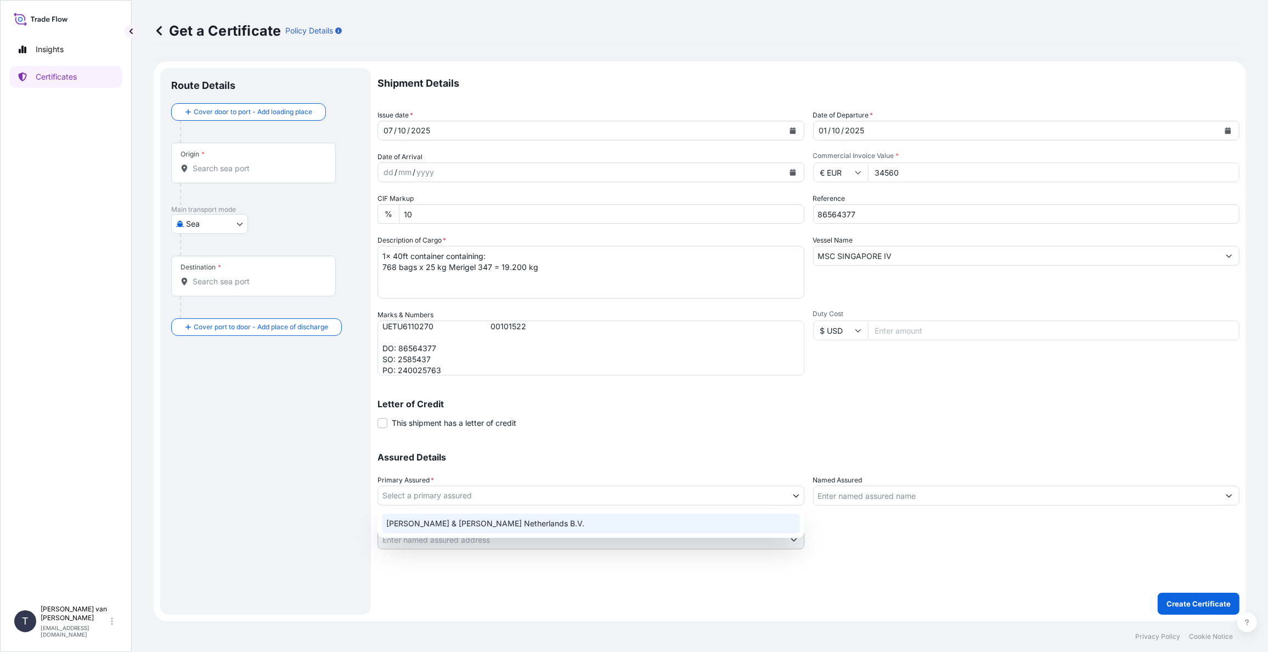
click at [438, 525] on div "[PERSON_NAME] & [PERSON_NAME] Netherlands B.V." at bounding box center [591, 524] width 418 height 20
select select "31666"
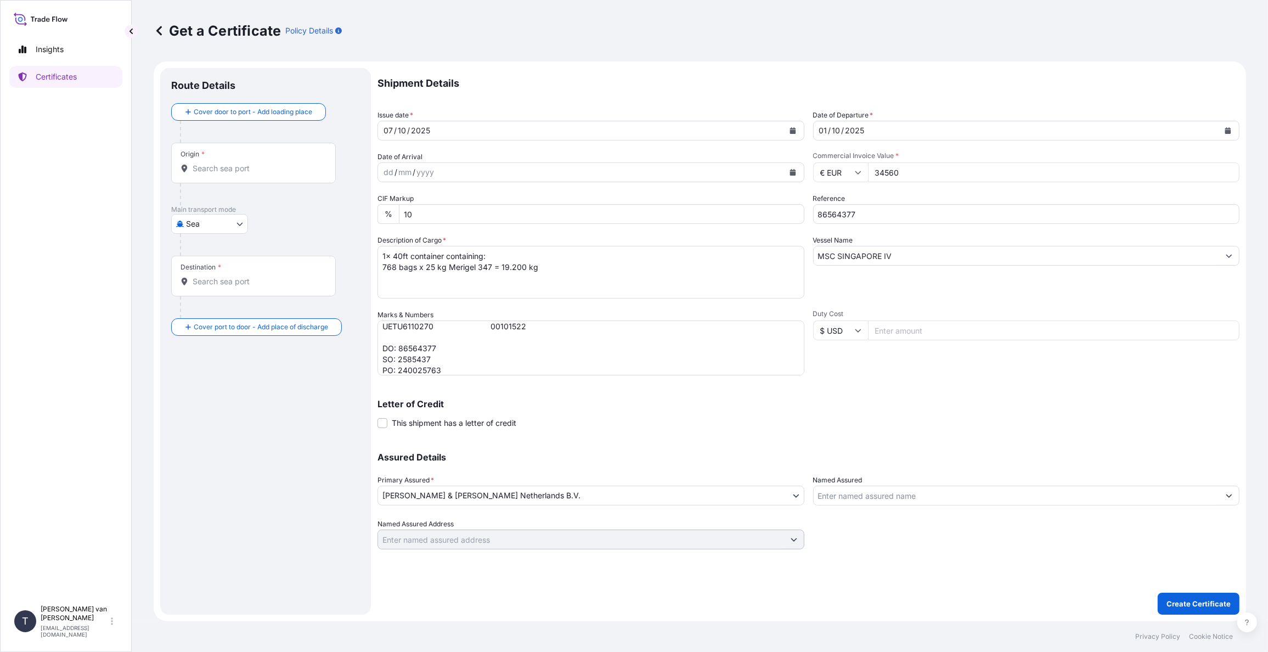
click at [243, 177] on div "Origin *" at bounding box center [253, 163] width 165 height 41
click at [243, 174] on input "Origin *" at bounding box center [258, 168] width 130 height 11
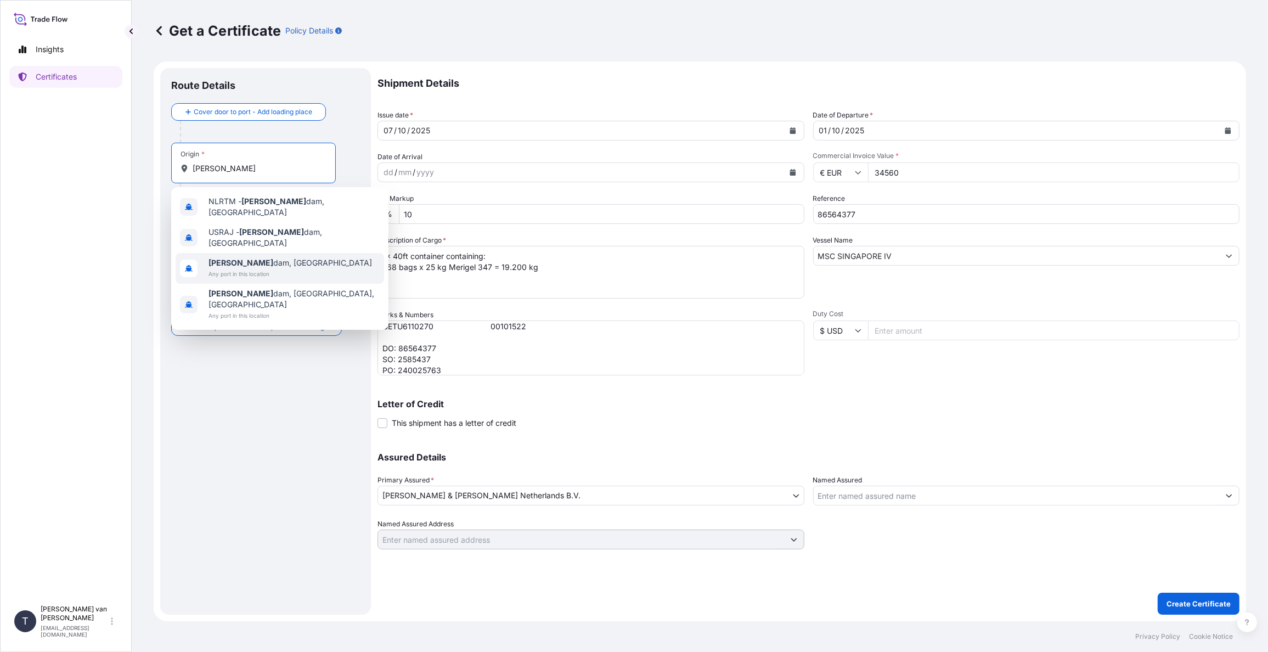
click at [235, 257] on span "[PERSON_NAME] dam, [GEOGRAPHIC_DATA]" at bounding box center [291, 262] width 164 height 11
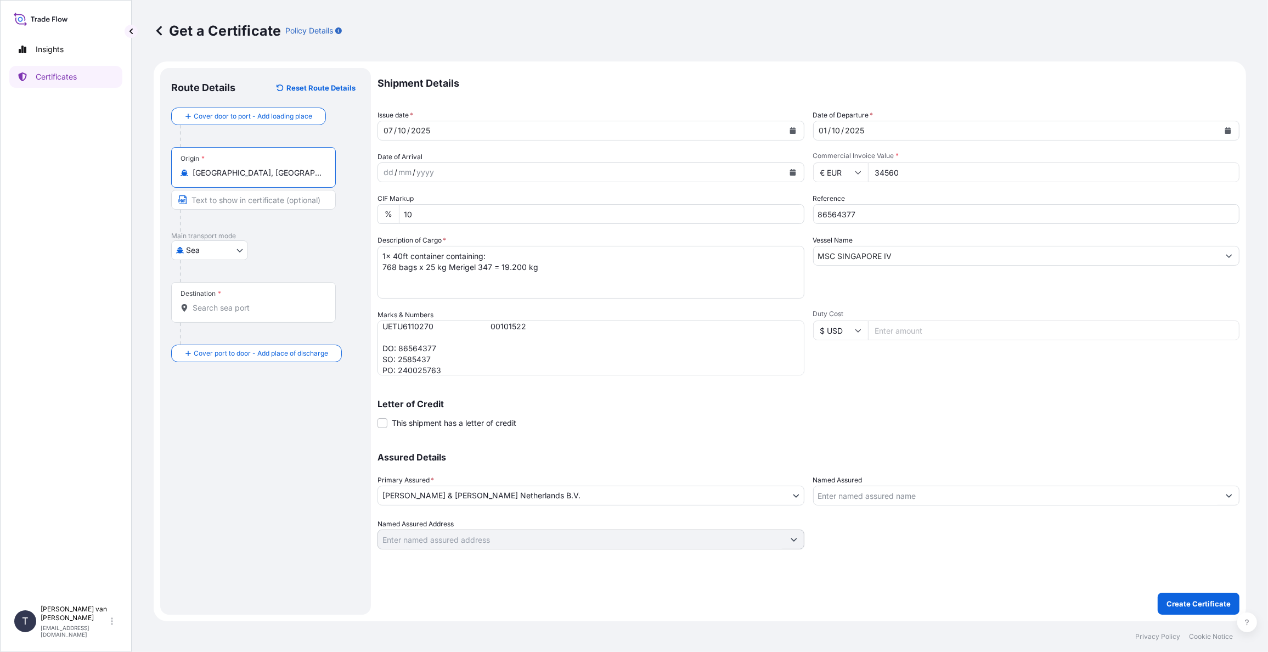
type input "[GEOGRAPHIC_DATA], [GEOGRAPHIC_DATA]"
click at [221, 304] on input "Destination *" at bounding box center [258, 307] width 130 height 11
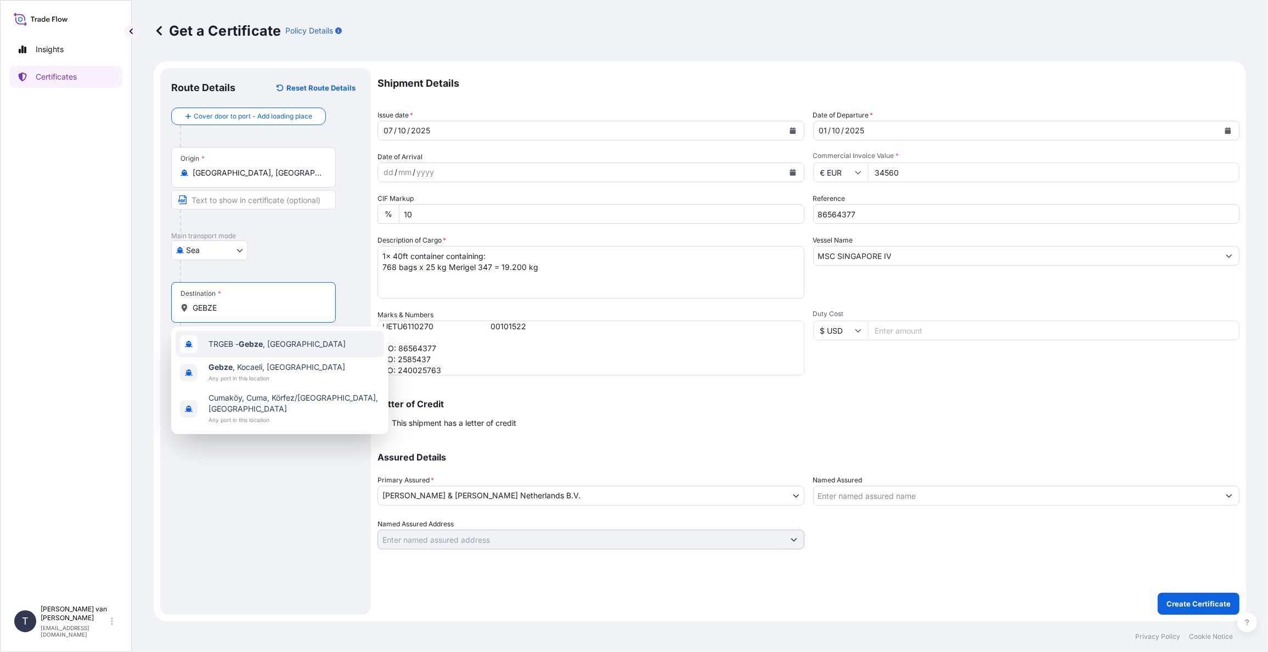
click at [246, 349] on span "TRGEB - Gebze , Turkey" at bounding box center [277, 344] width 137 height 11
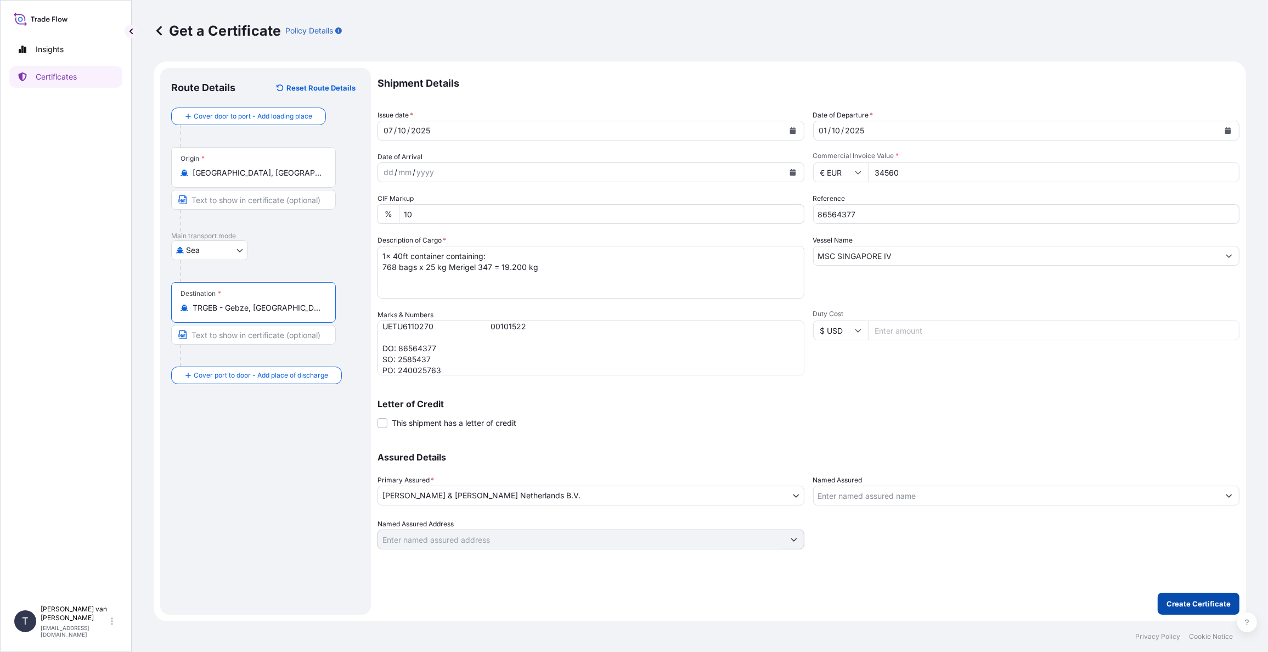
type input "TRGEB - Gebze, [GEOGRAPHIC_DATA]"
click at [1191, 604] on p "Create Certificate" at bounding box center [1199, 603] width 64 height 11
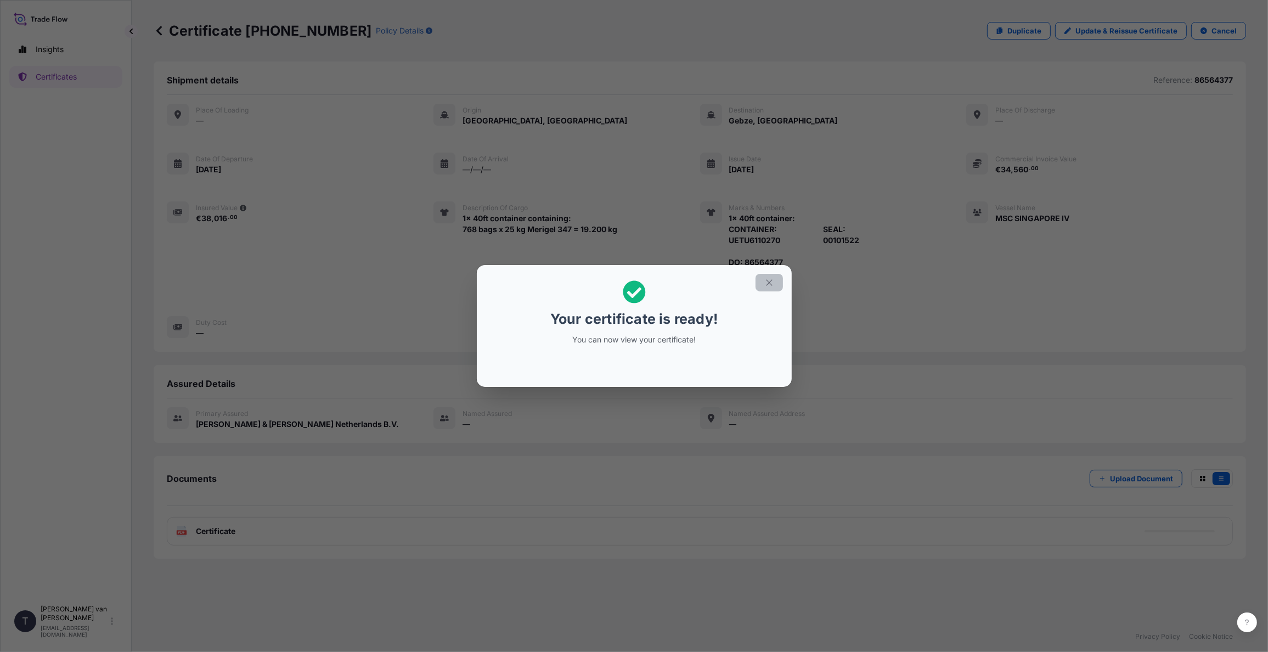
click at [767, 286] on icon "button" at bounding box center [769, 283] width 10 height 10
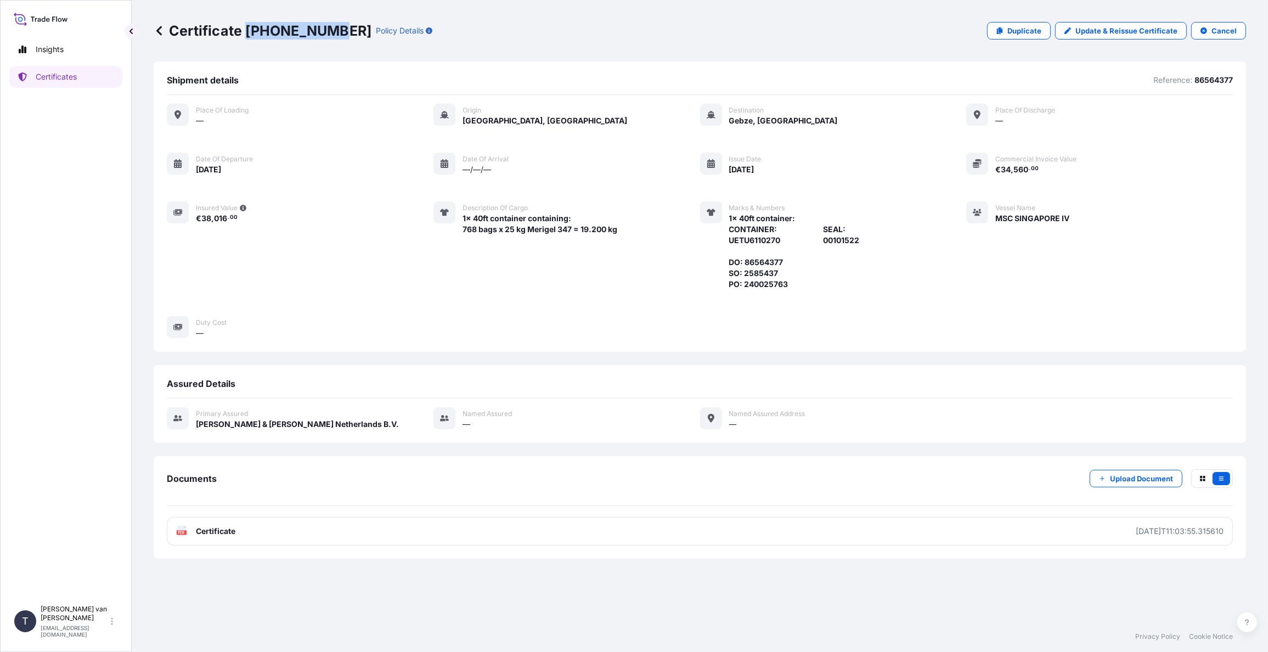
drag, startPoint x: 330, startPoint y: 33, endPoint x: 248, endPoint y: 32, distance: 82.3
click at [248, 32] on p "Certificate 31666-552-1" at bounding box center [263, 31] width 218 height 18
copy p "31666-552-1"
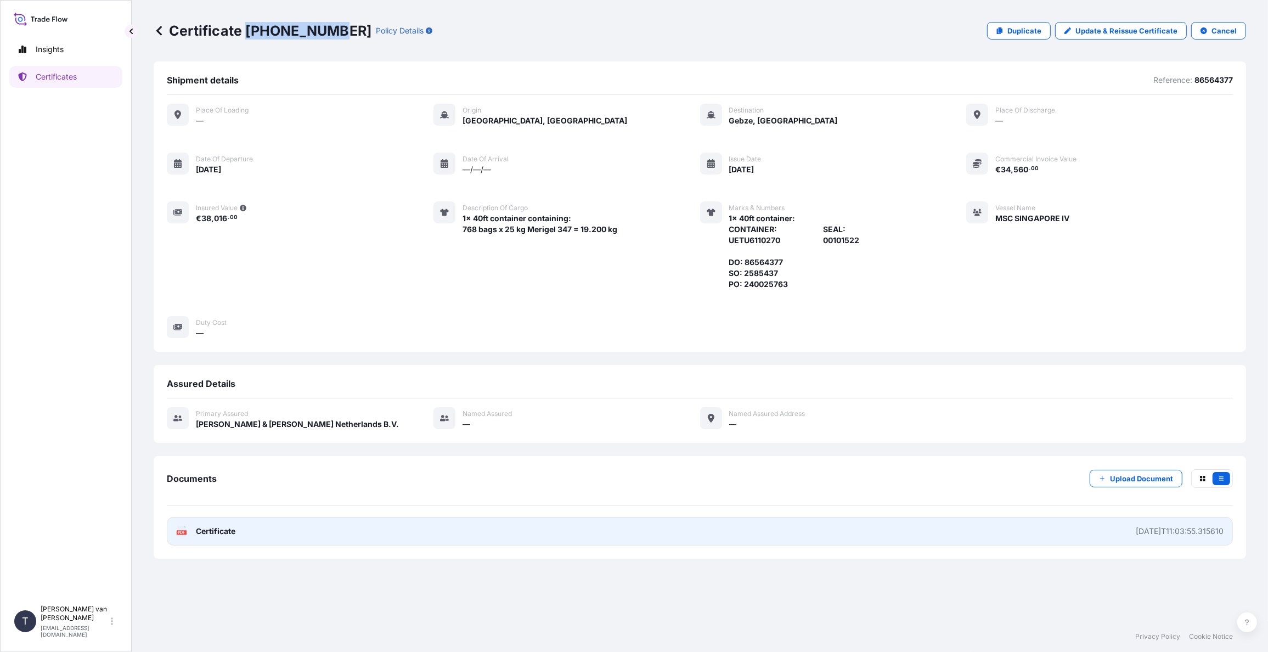
click at [230, 537] on link "PDF Certificate 2025-10-07T11:03:55.315610" at bounding box center [700, 531] width 1066 height 29
